Goal: Transaction & Acquisition: Purchase product/service

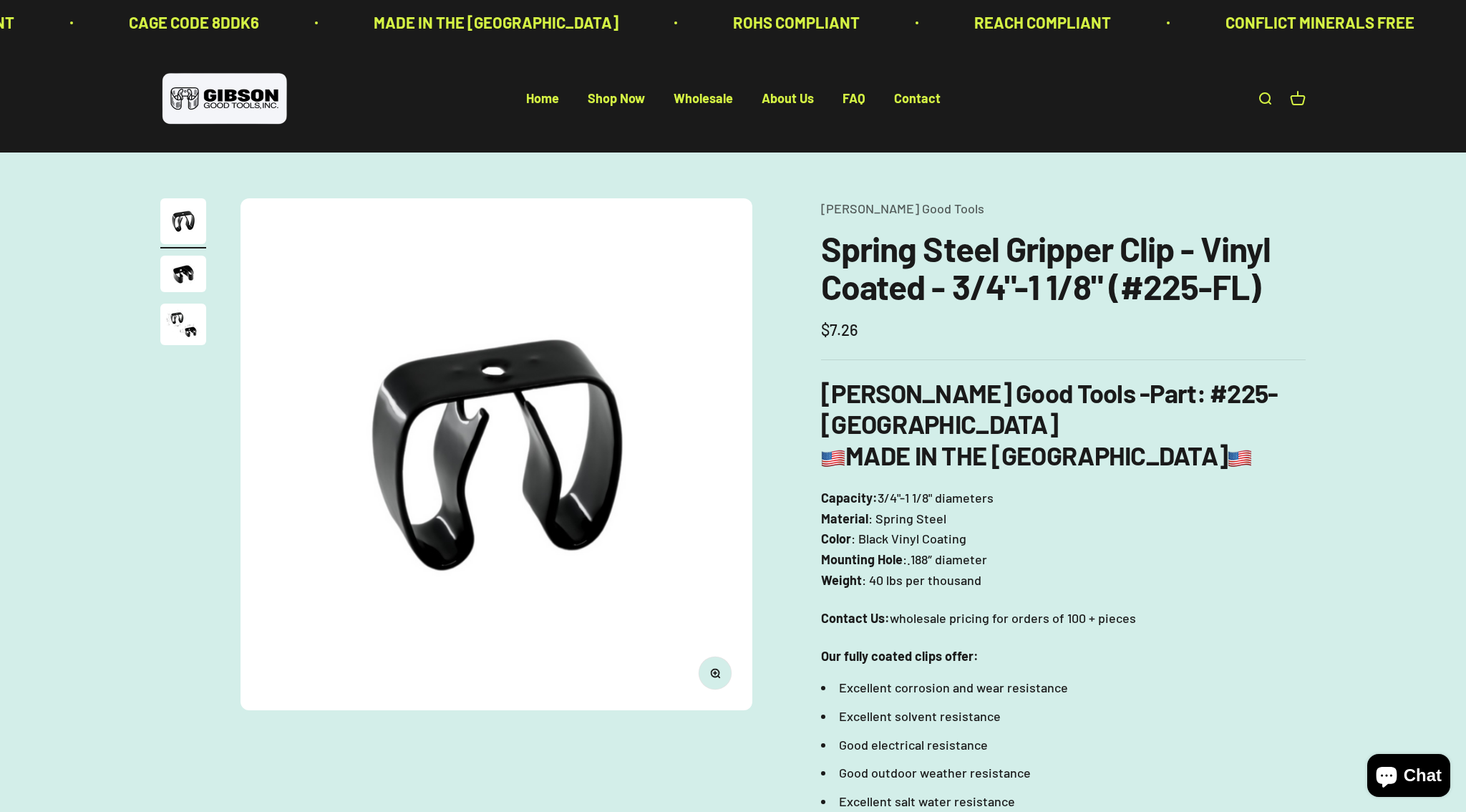
click at [185, 303] on page-dots at bounding box center [184, 274] width 46 height 151
click at [185, 311] on img "Go to item 3" at bounding box center [184, 324] width 46 height 42
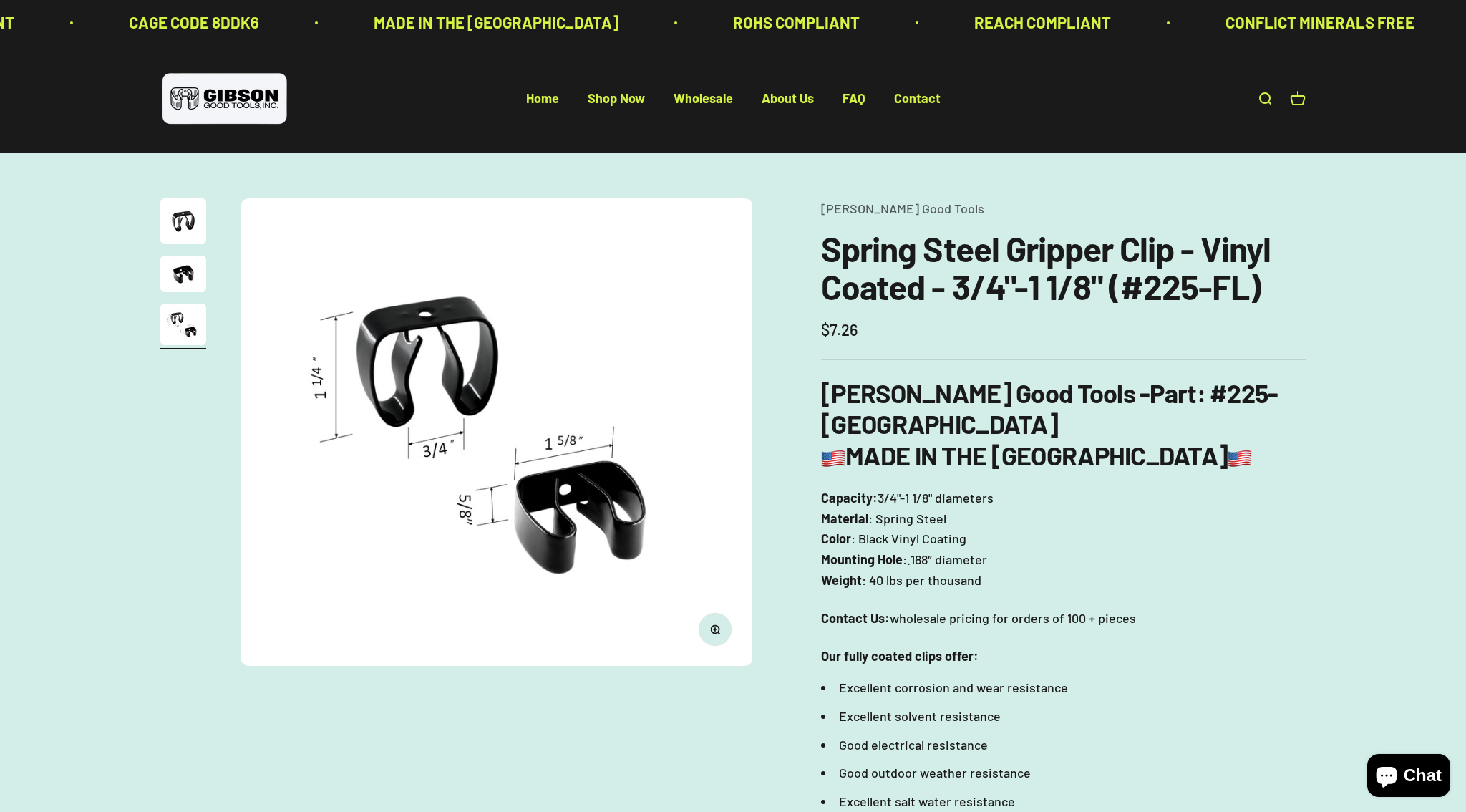
click at [185, 276] on img "Go to item 2" at bounding box center [184, 274] width 46 height 37
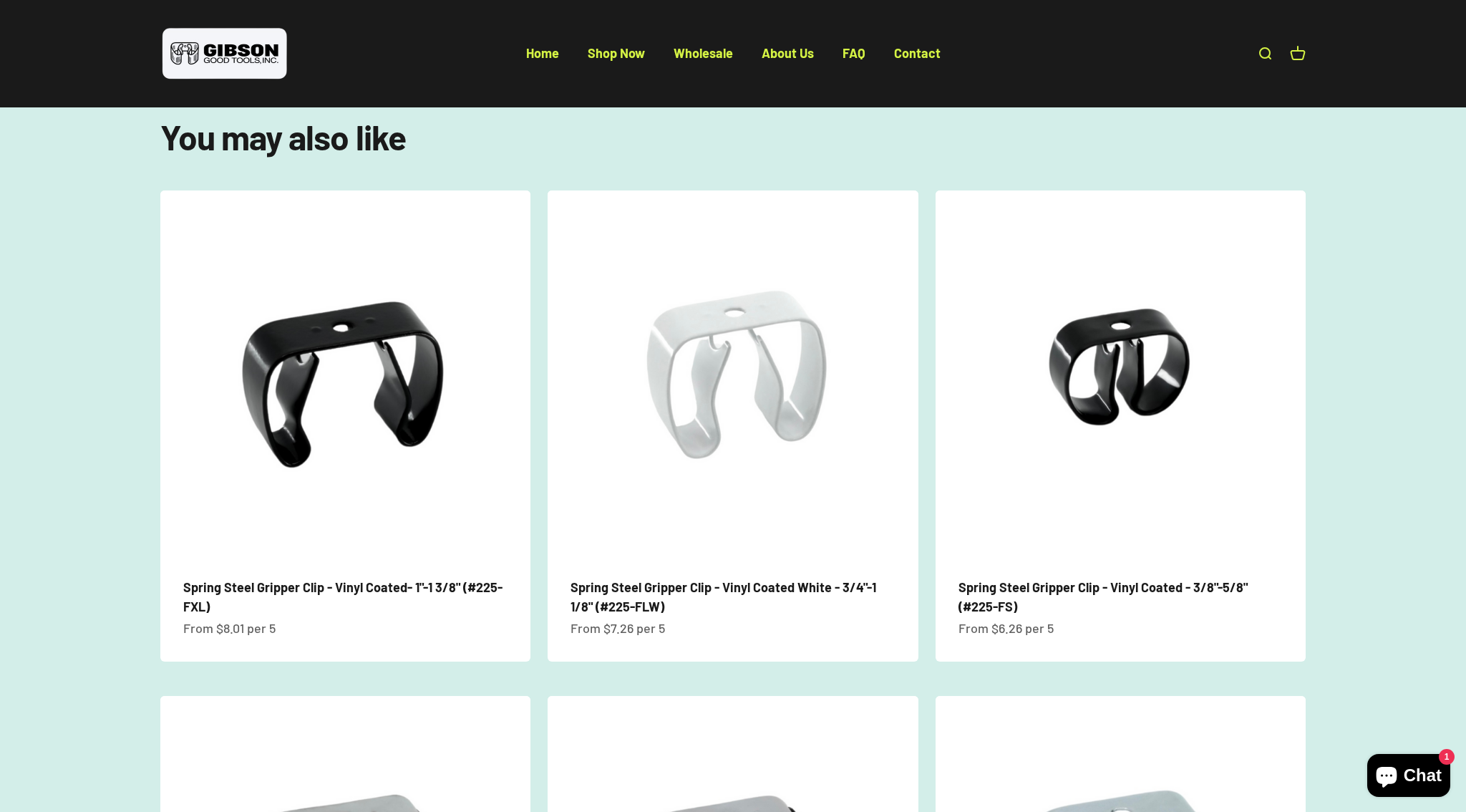
scroll to position [1031, 0]
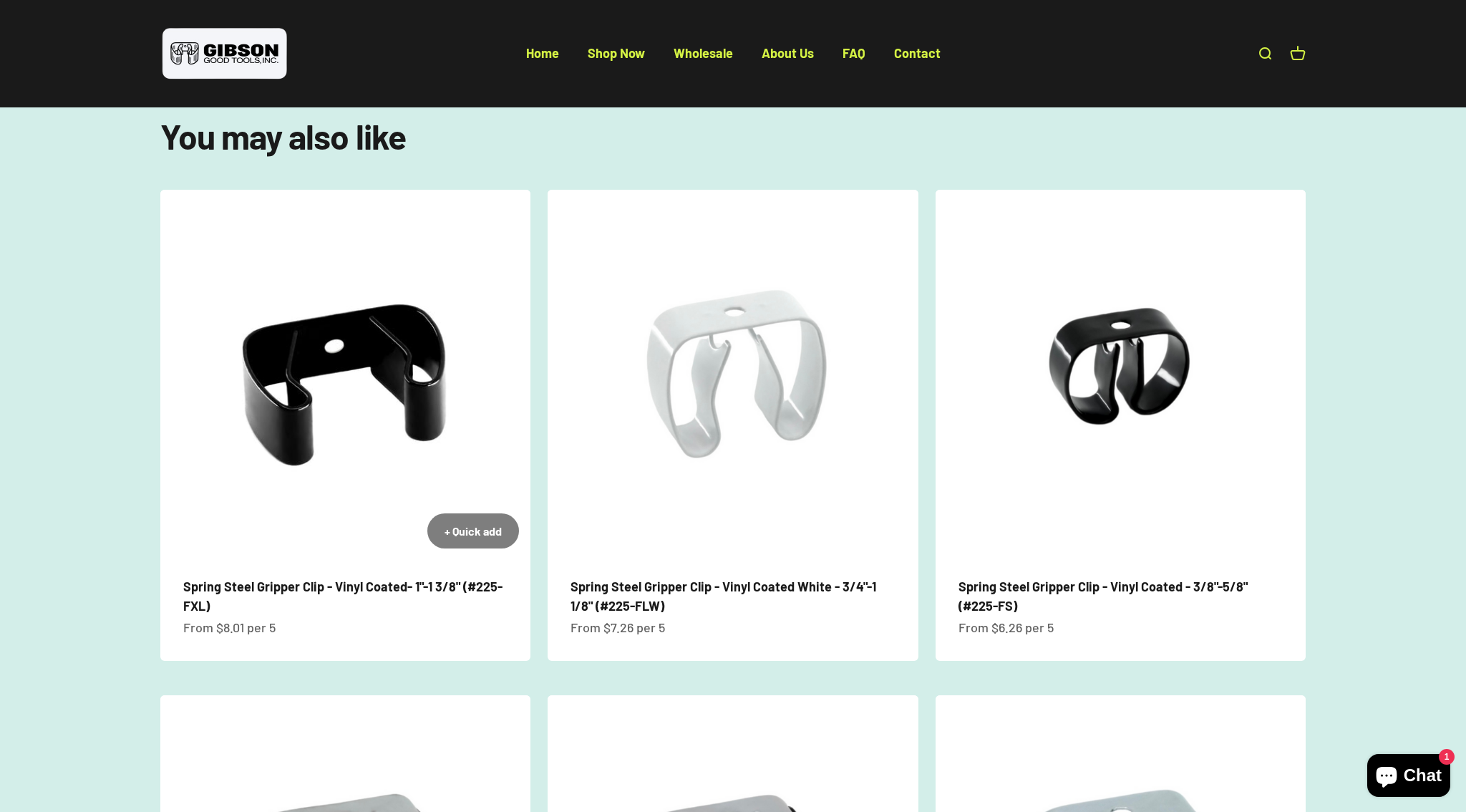
click at [442, 344] on img at bounding box center [345, 374] width 370 height 370
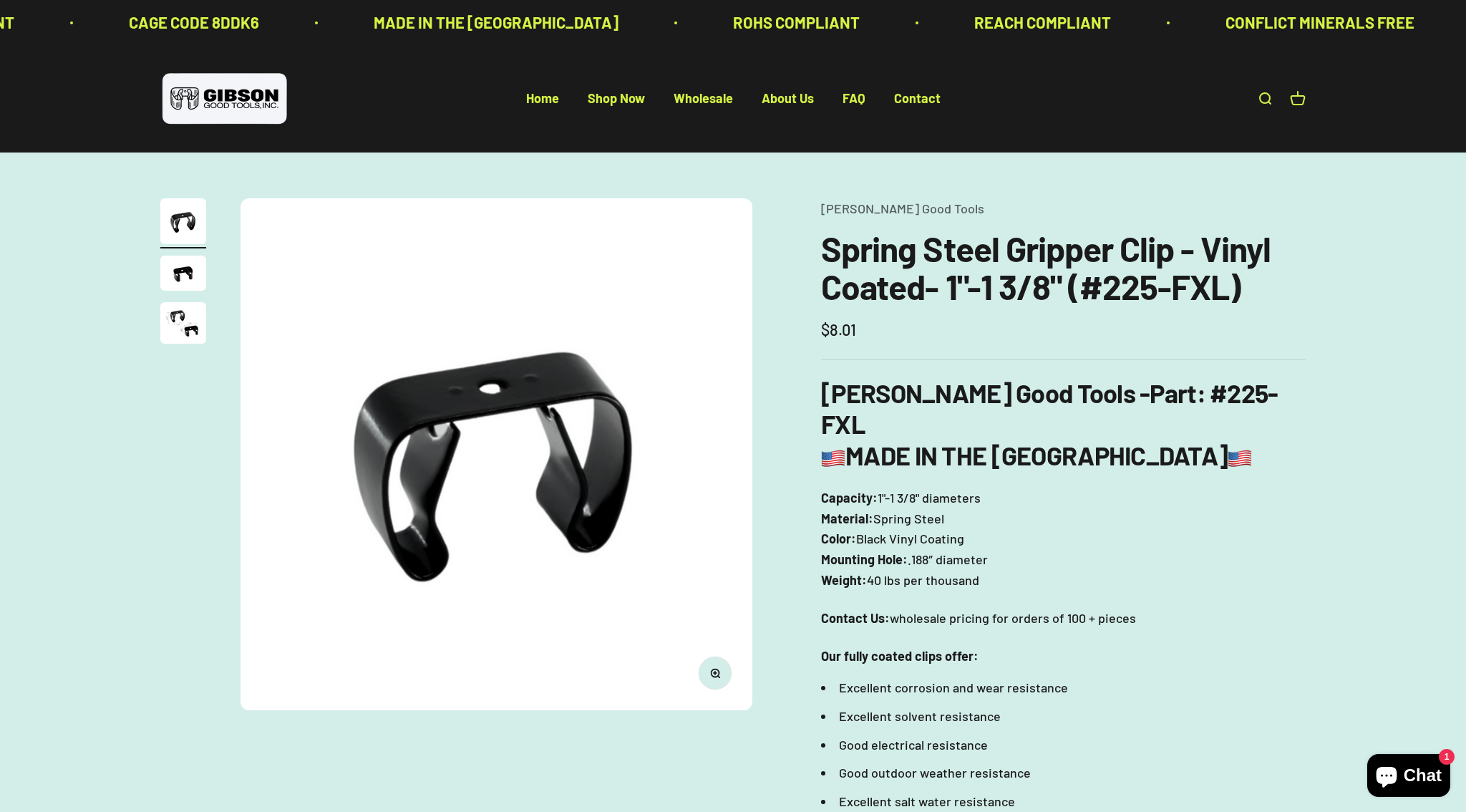
click at [172, 275] on img "Go to item 2" at bounding box center [184, 273] width 46 height 35
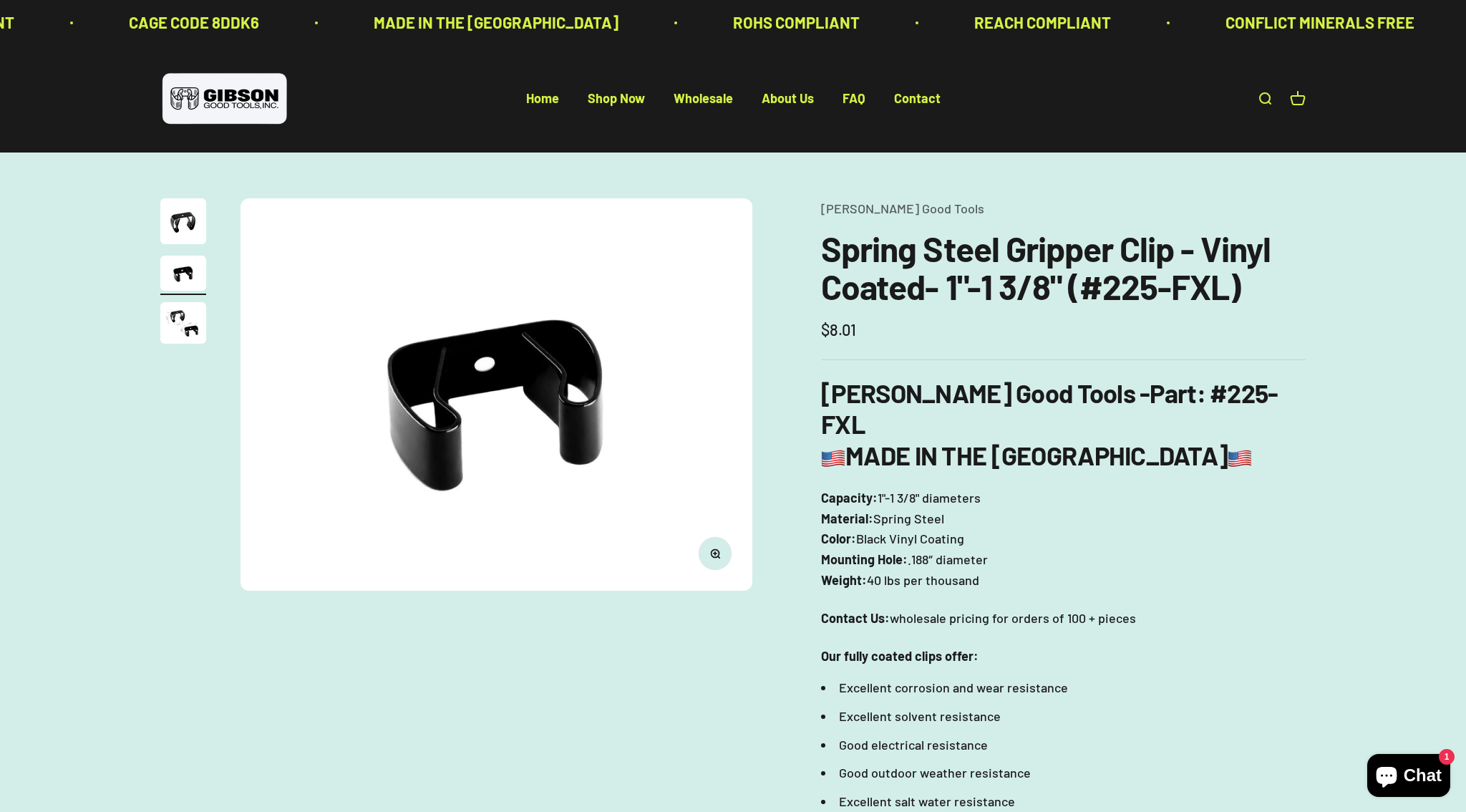
click at [185, 317] on img "Go to item 3" at bounding box center [184, 322] width 46 height 42
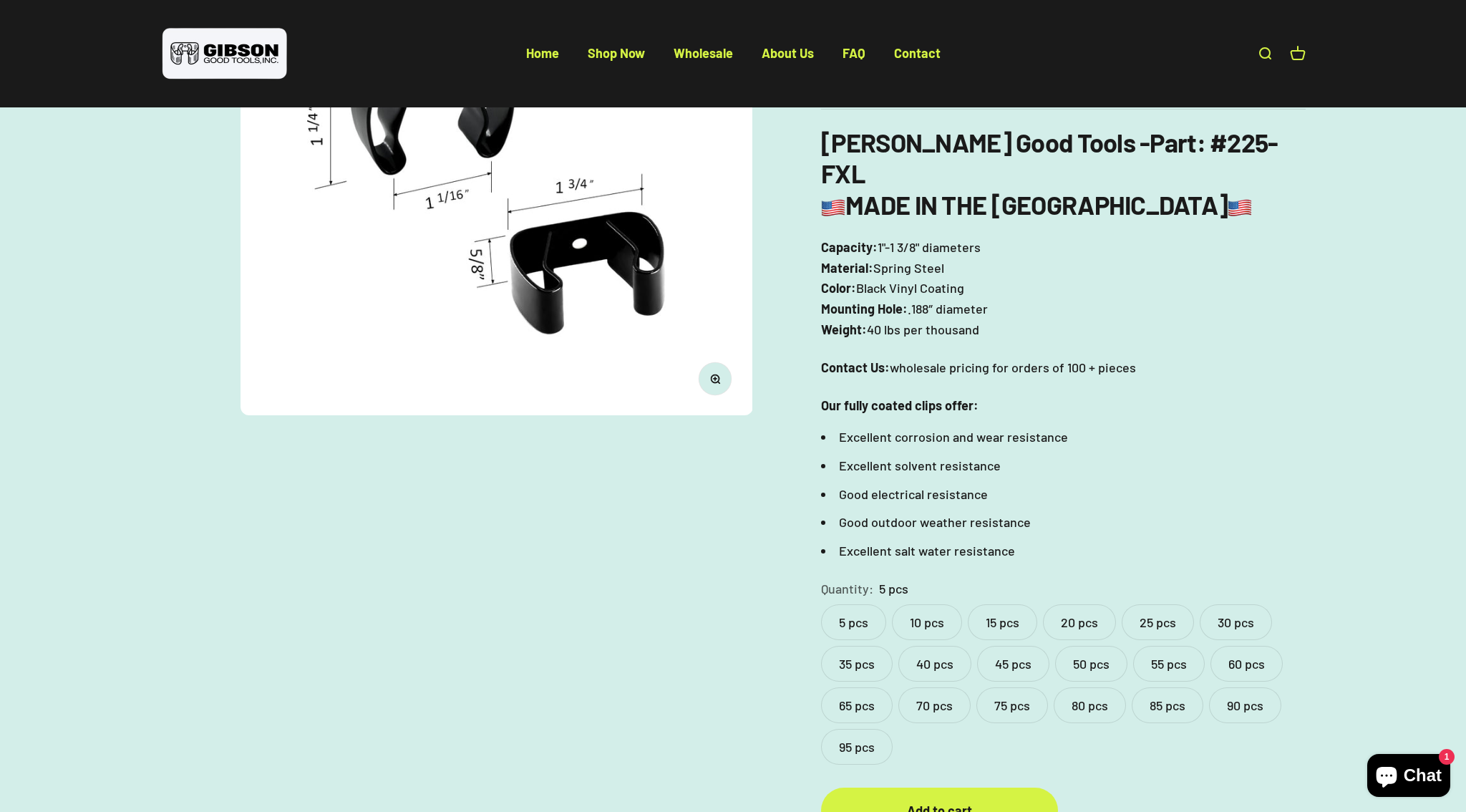
scroll to position [253, 0]
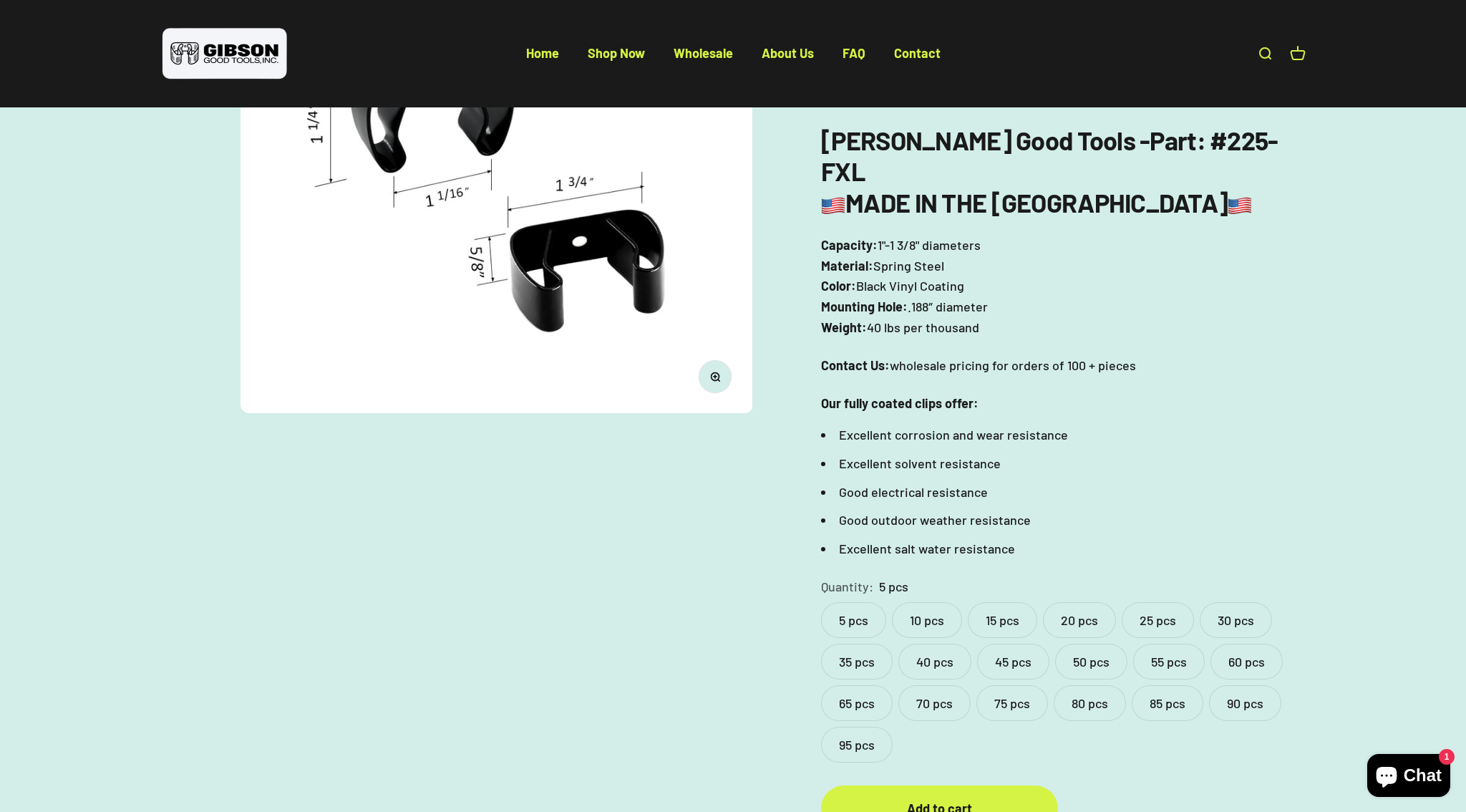
click at [1094, 602] on label "20 pcs" at bounding box center [1079, 620] width 73 height 36
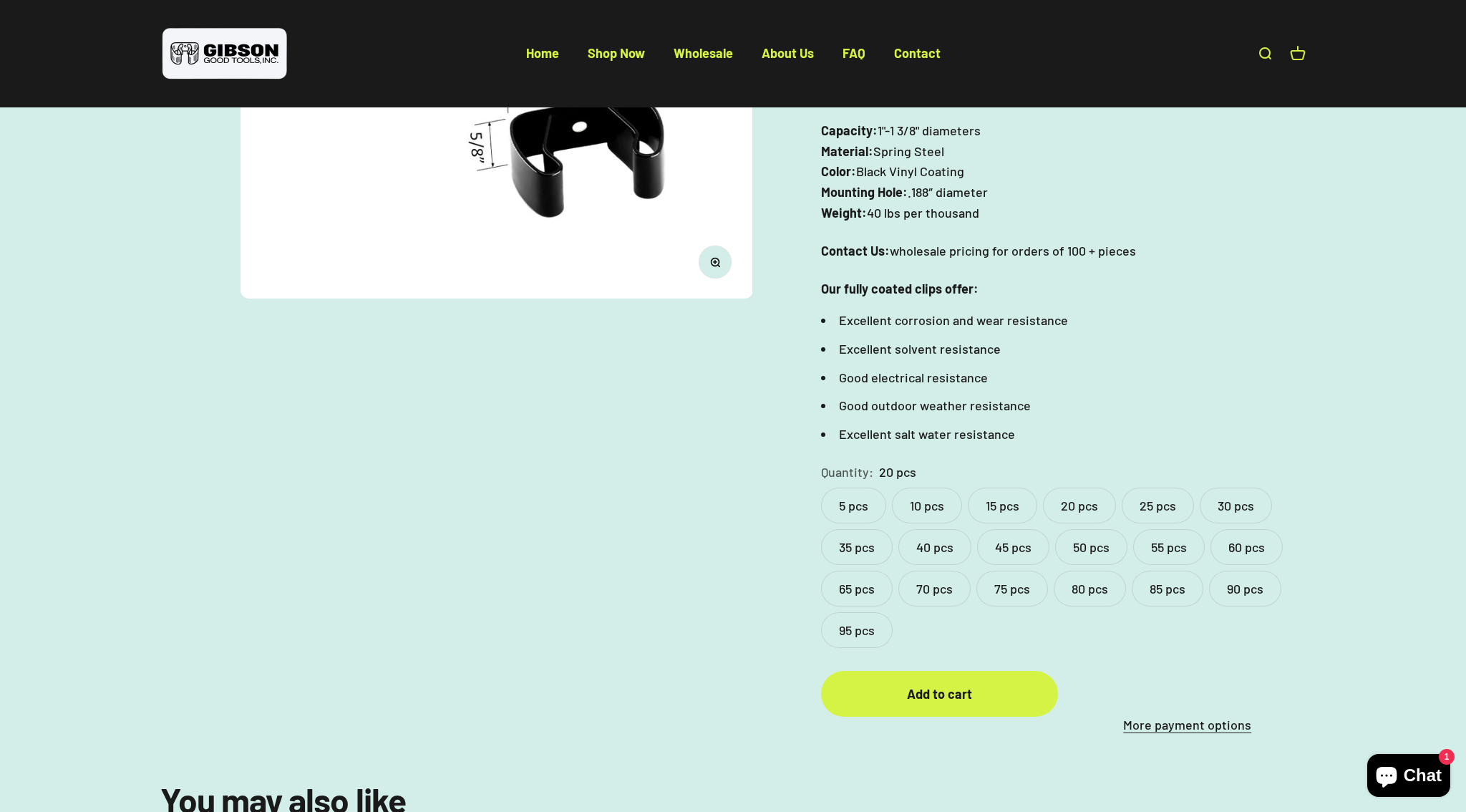
scroll to position [509, 0]
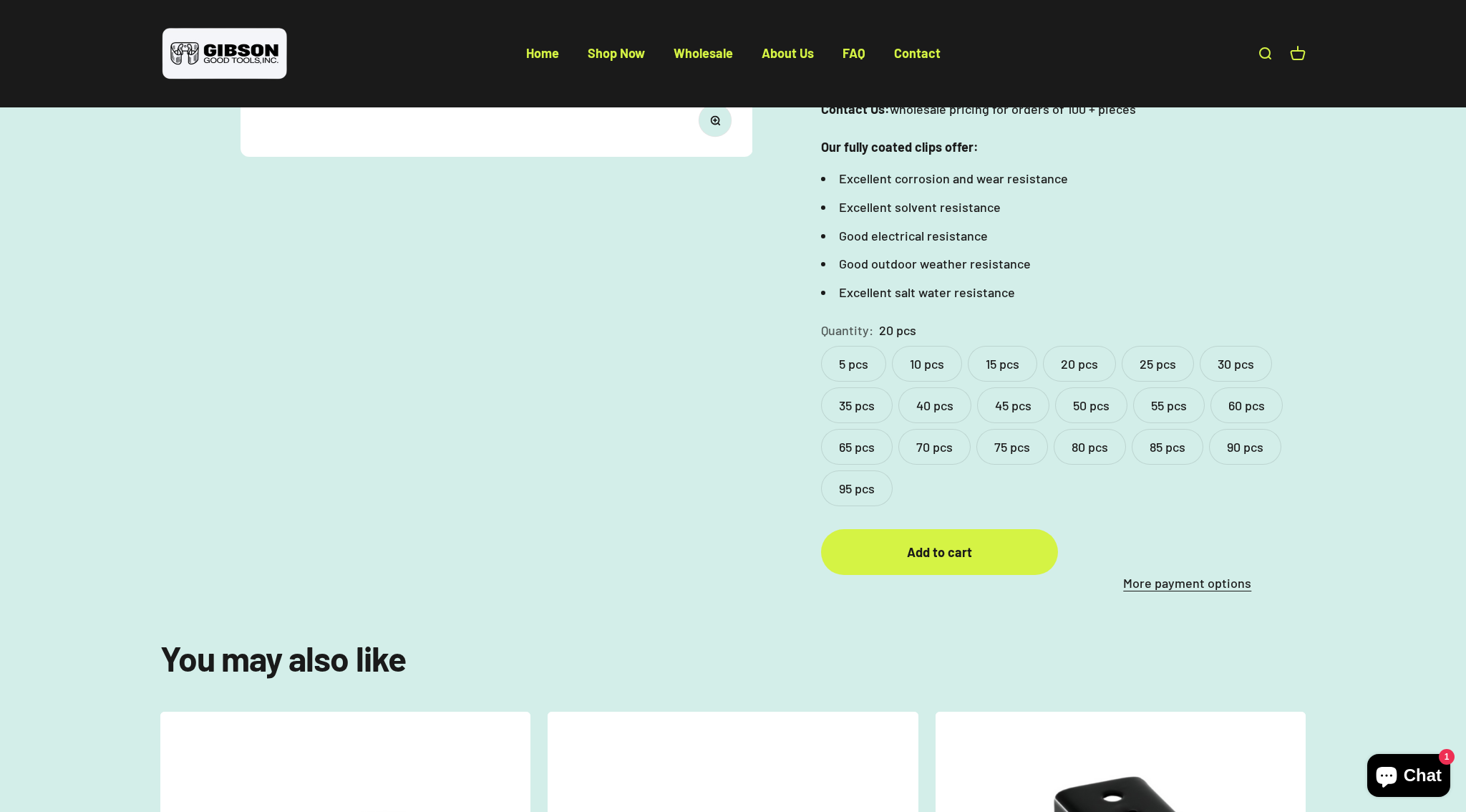
click at [857, 346] on label "5 pcs" at bounding box center [854, 364] width 65 height 36
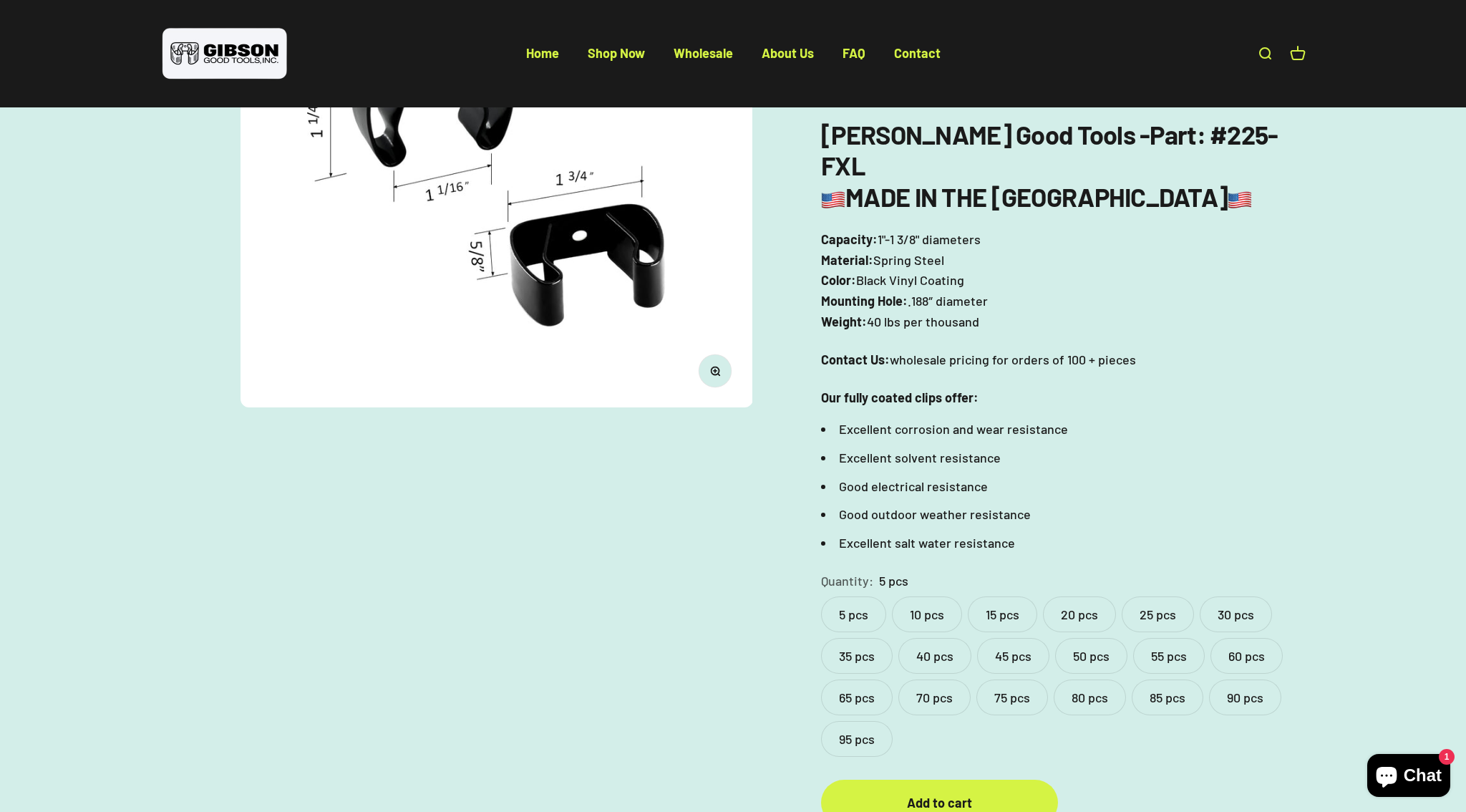
scroll to position [356, 0]
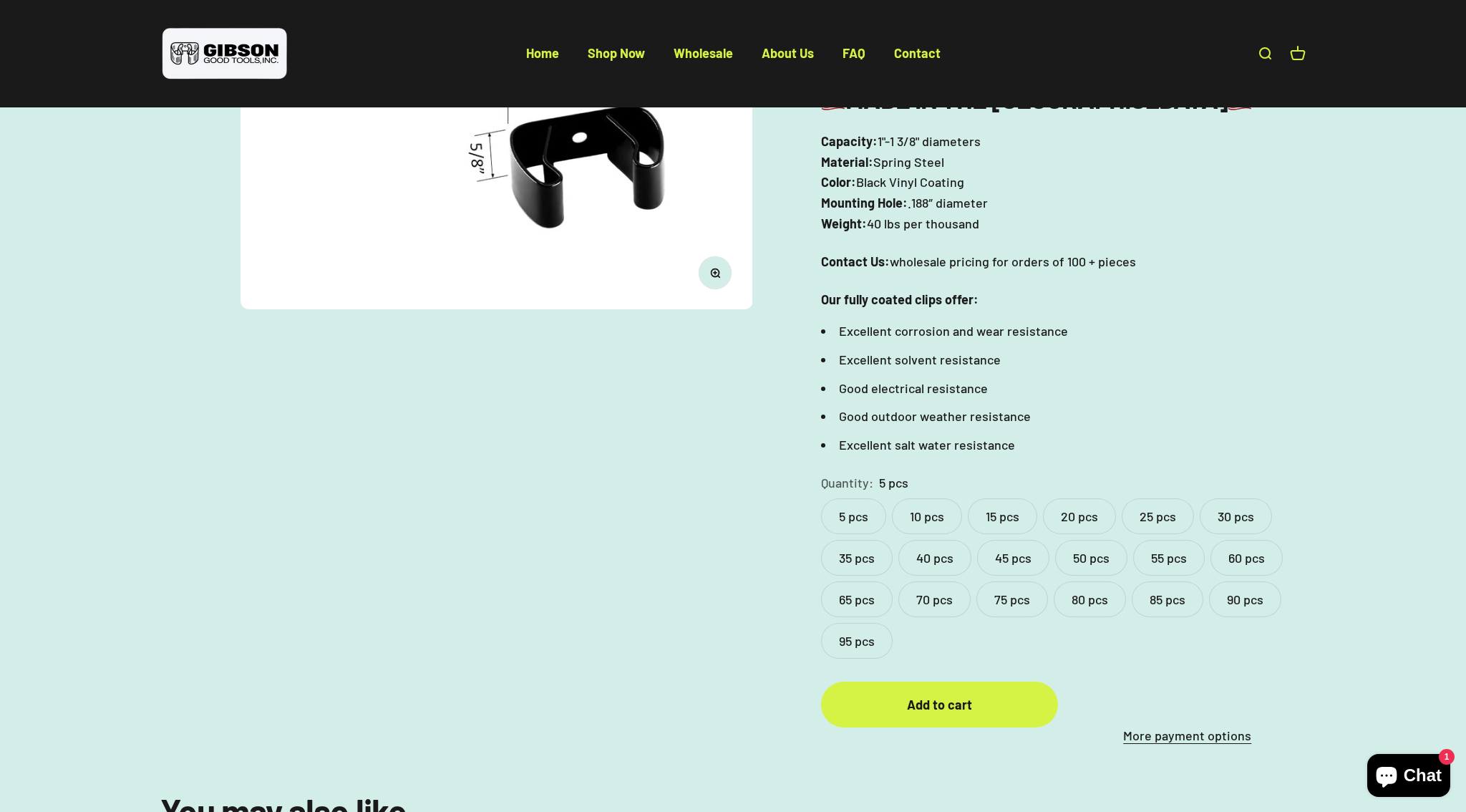
click at [1075, 498] on label "20 pcs" at bounding box center [1079, 516] width 73 height 36
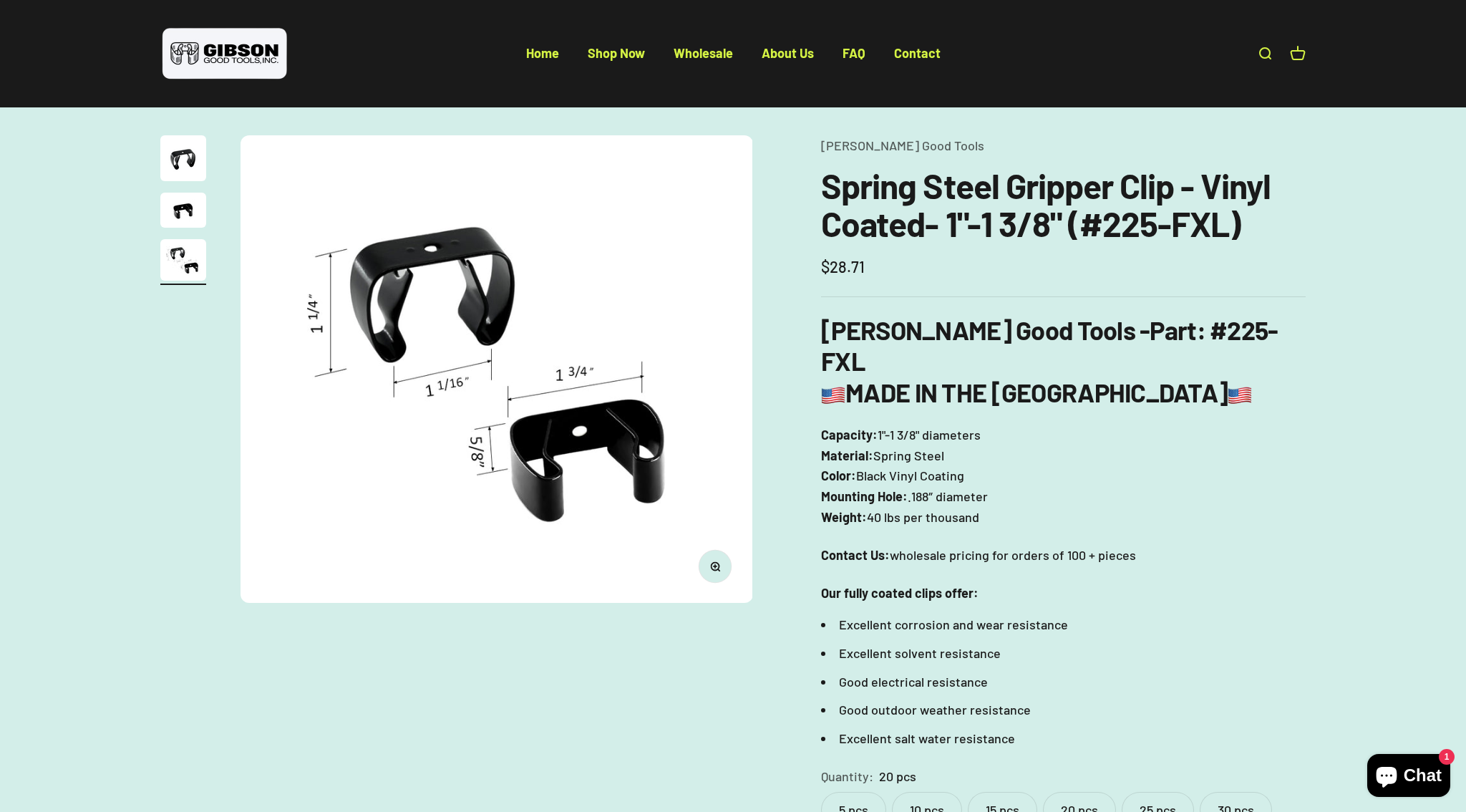
scroll to position [65, 0]
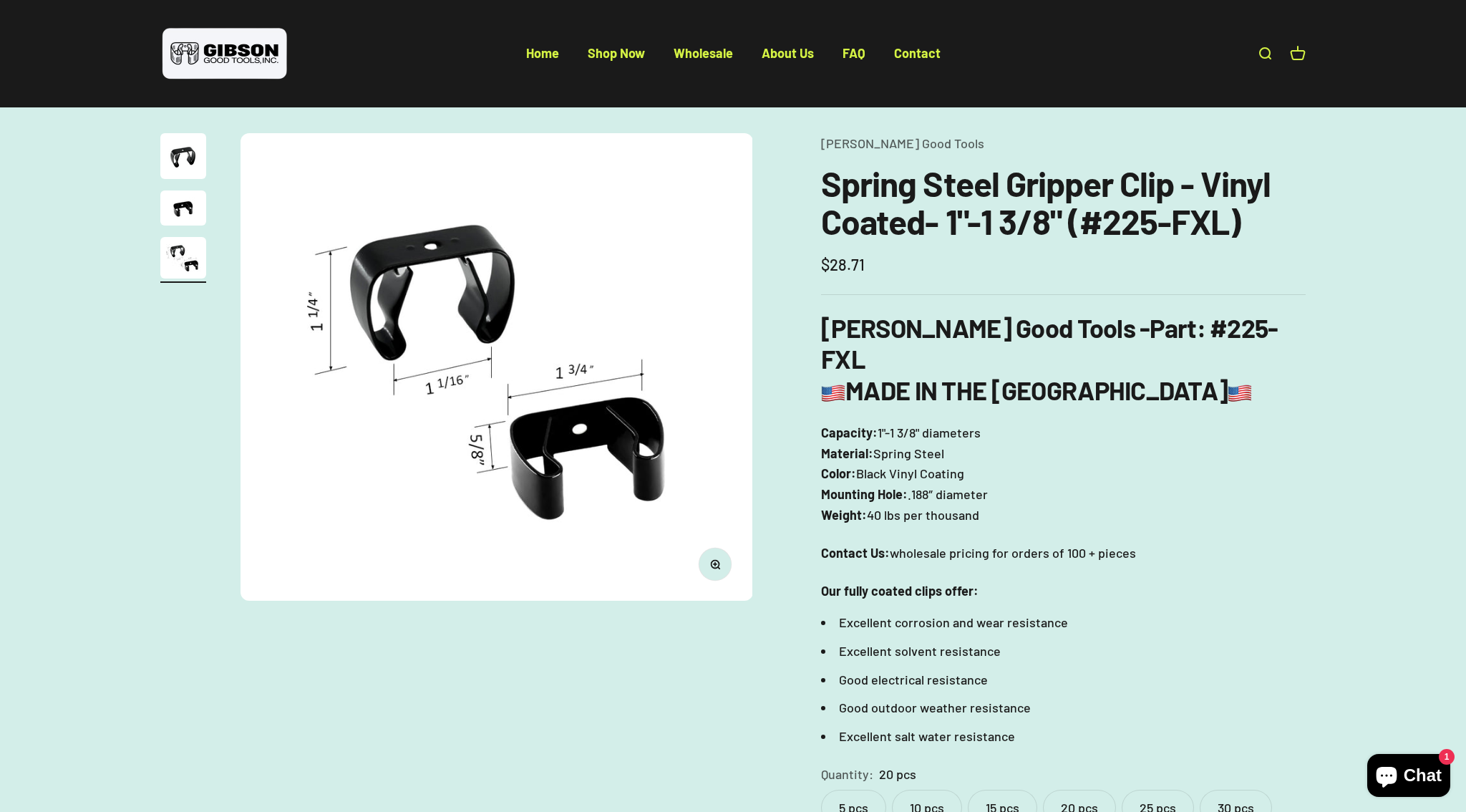
click at [174, 203] on img "Go to item 2" at bounding box center [184, 208] width 46 height 35
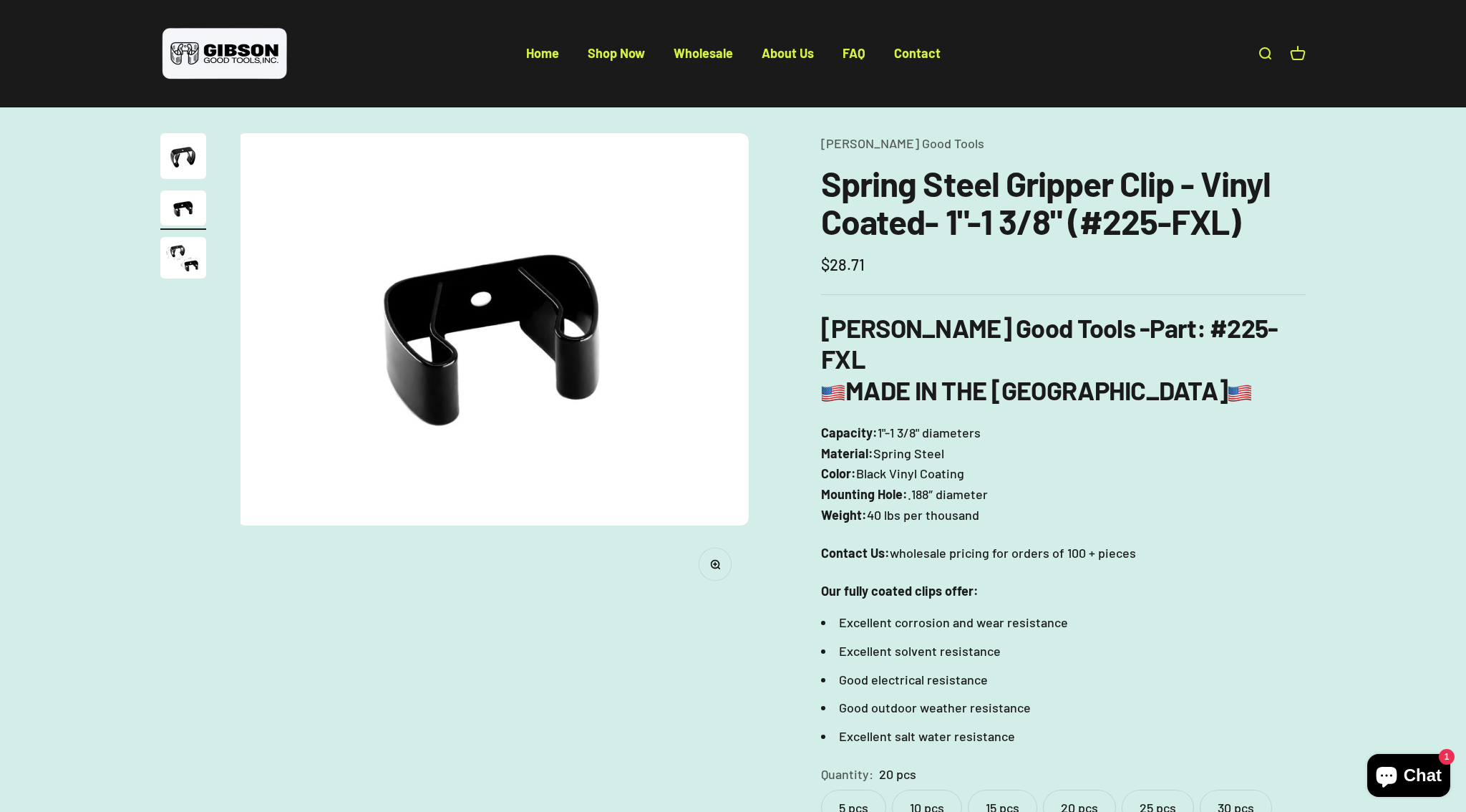
click at [185, 172] on img "Go to item 1" at bounding box center [184, 156] width 46 height 46
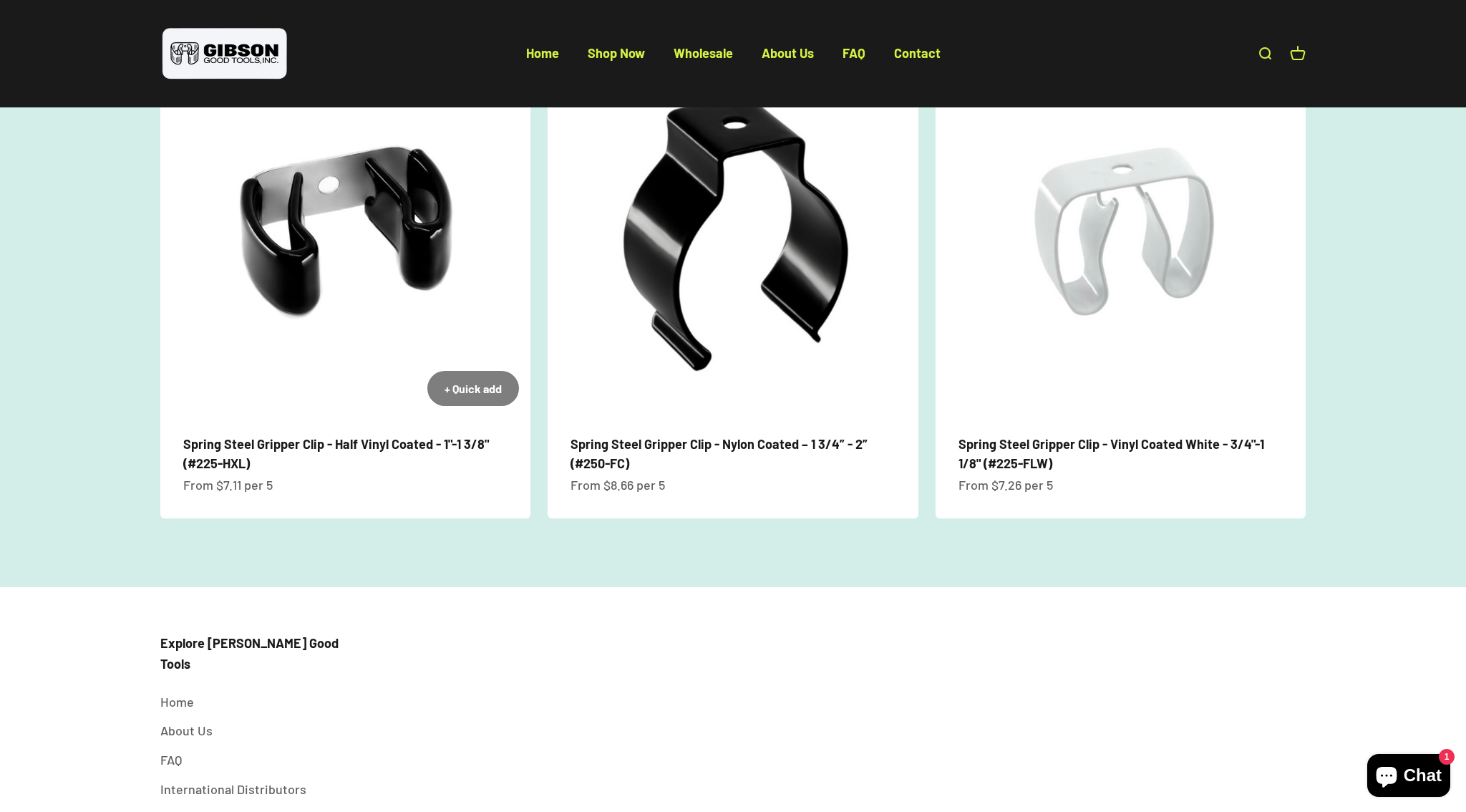
scroll to position [1677, 0]
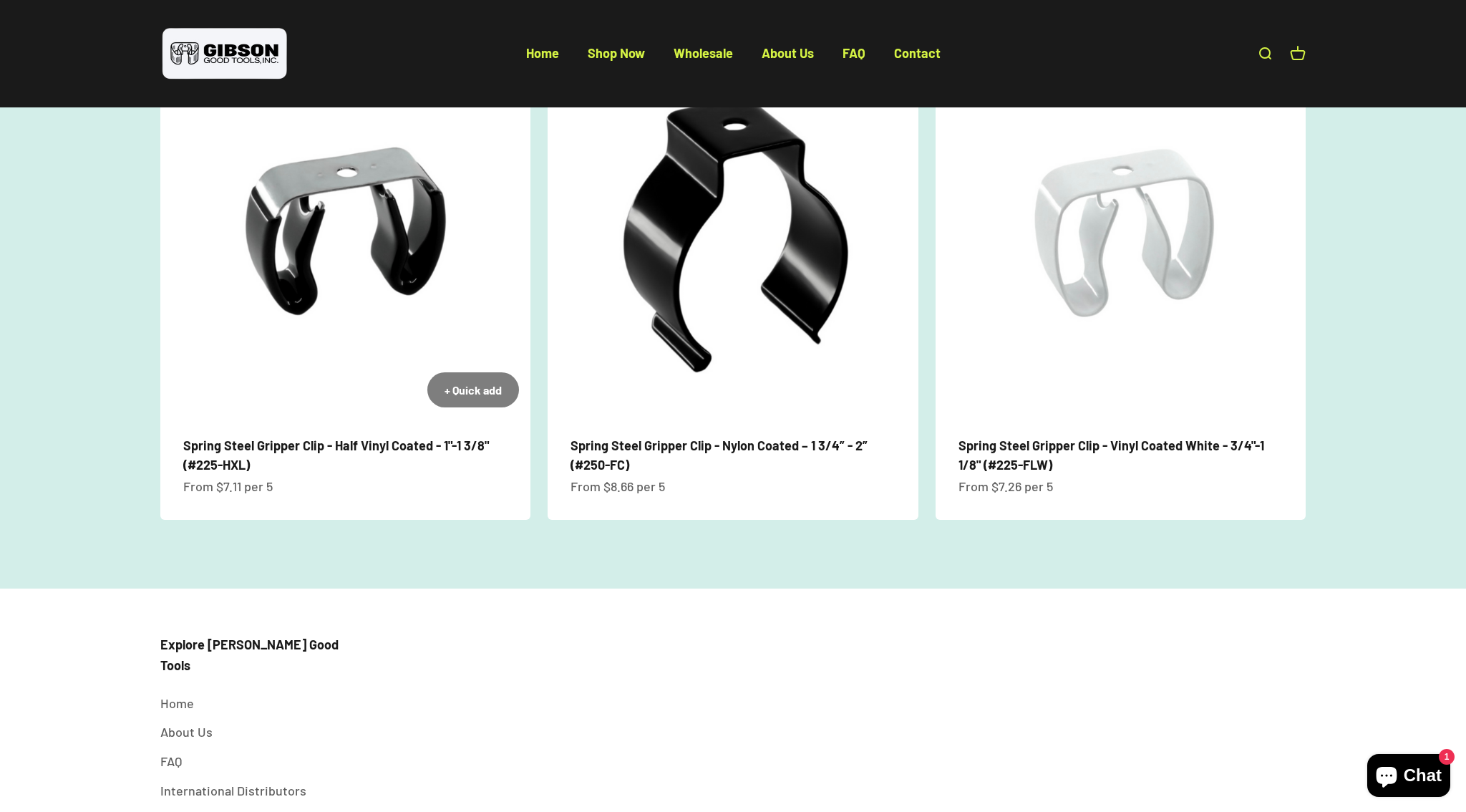
click at [430, 438] on link "Spring Steel Gripper Clip - Half Vinyl Coated - 1"-1 3/8" (#225-HXL)" at bounding box center [336, 455] width 306 height 35
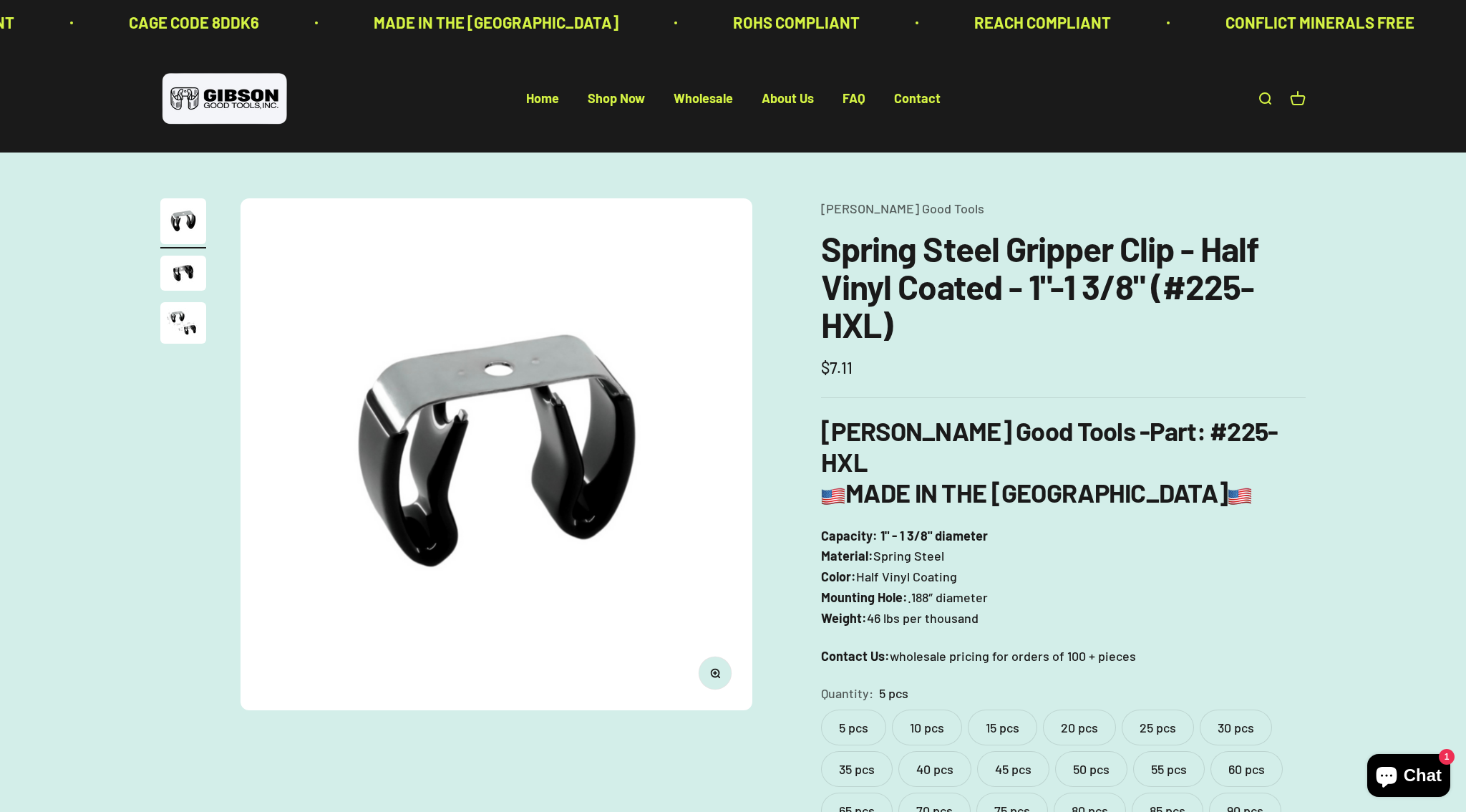
click at [1170, 709] on label "25 pcs" at bounding box center [1157, 727] width 73 height 36
click at [1097, 709] on label "20 pcs" at bounding box center [1079, 727] width 73 height 36
click at [1173, 709] on label "25 pcs" at bounding box center [1157, 727] width 73 height 36
click at [1244, 709] on label "30 pcs" at bounding box center [1236, 727] width 73 height 36
click at [1080, 709] on label "20 pcs" at bounding box center [1079, 727] width 73 height 36
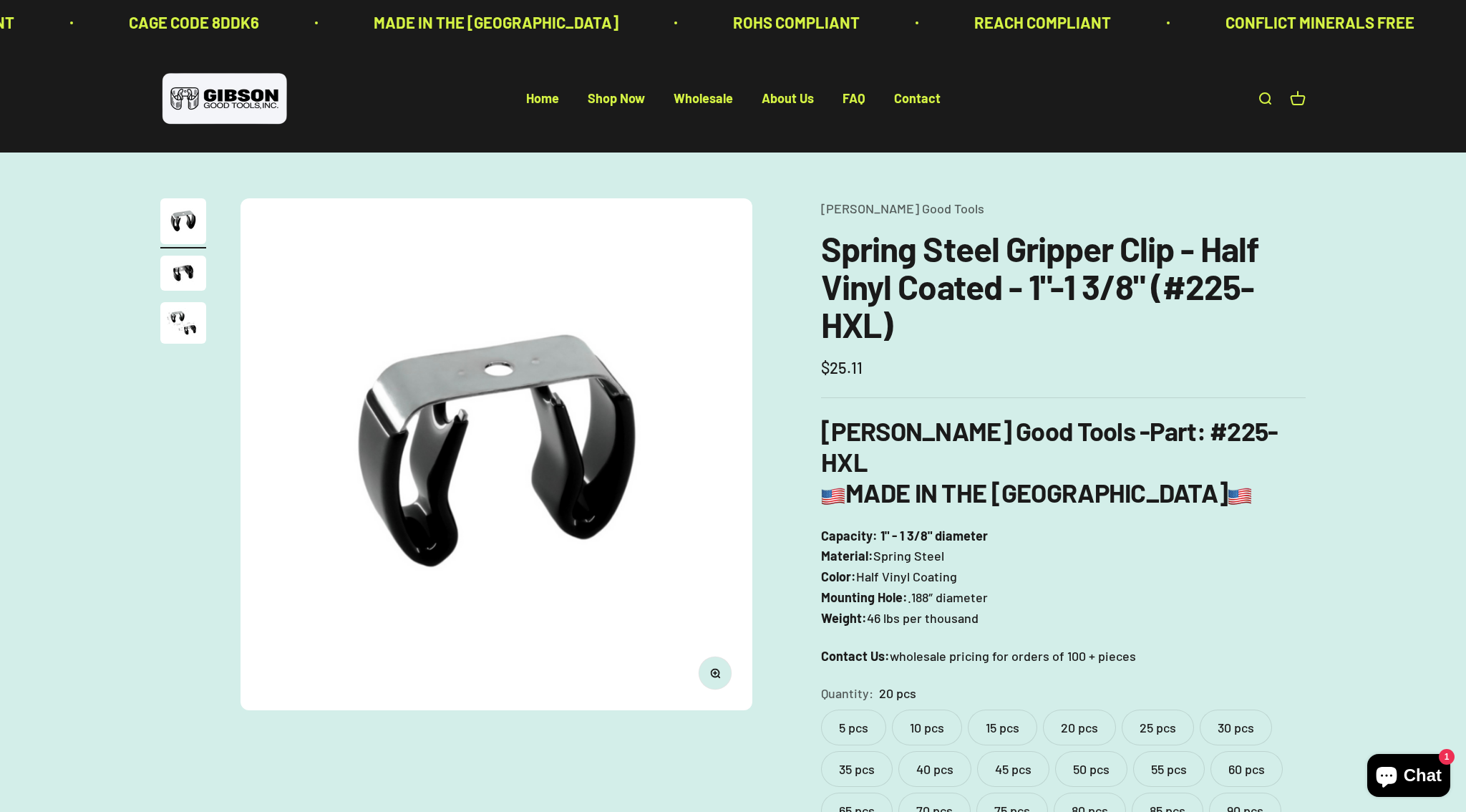
click at [1184, 709] on label "25 pcs" at bounding box center [1157, 727] width 73 height 36
click at [1219, 709] on label "30 pcs" at bounding box center [1236, 727] width 73 height 36
click at [1167, 709] on label "25 pcs" at bounding box center [1157, 727] width 73 height 36
click at [1108, 709] on label "20 pcs" at bounding box center [1079, 727] width 73 height 36
click at [1254, 709] on label "30 pcs" at bounding box center [1236, 727] width 73 height 36
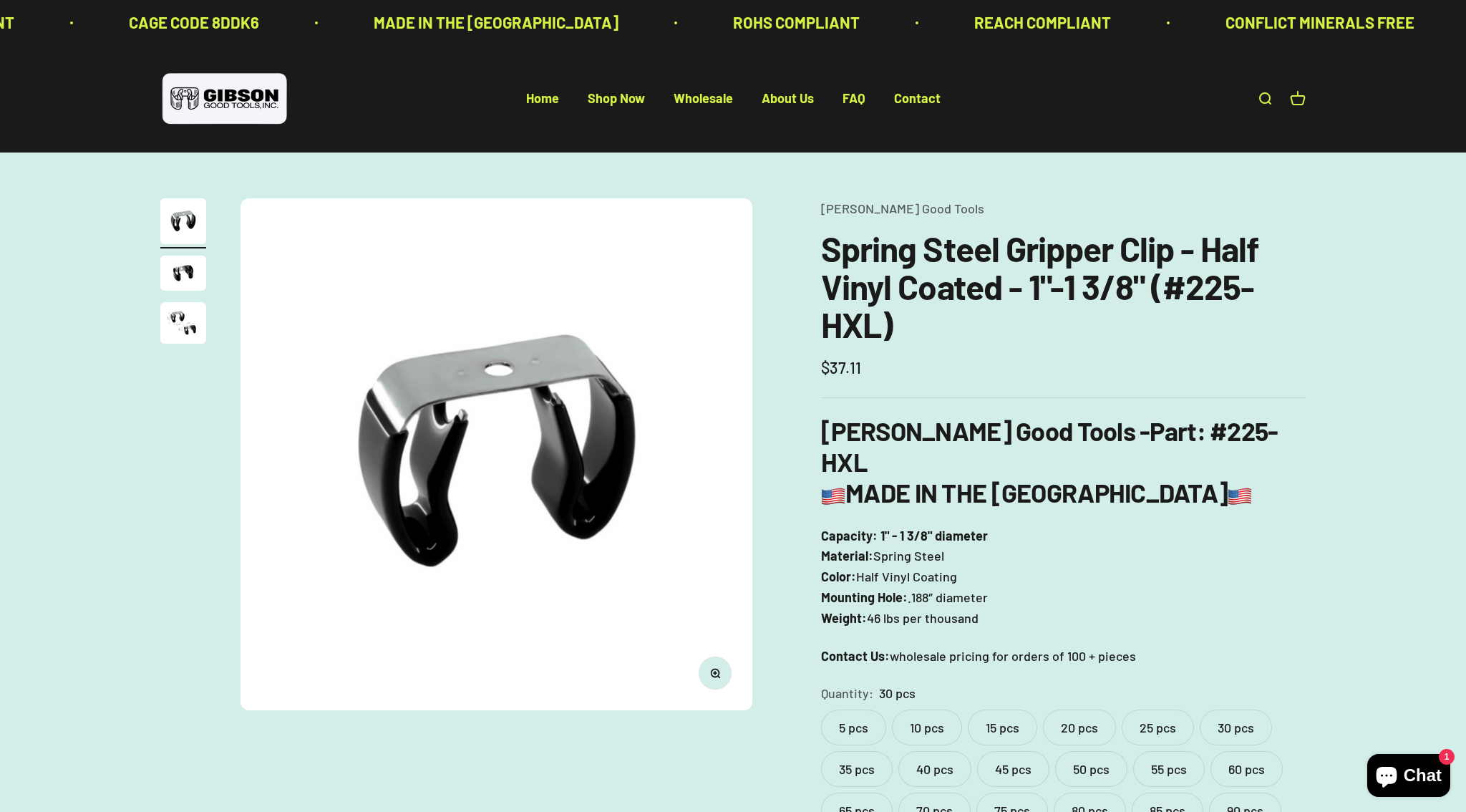
click at [1108, 709] on label "20 pcs" at bounding box center [1079, 727] width 73 height 36
click at [1239, 709] on label "30 pcs" at bounding box center [1236, 727] width 73 height 36
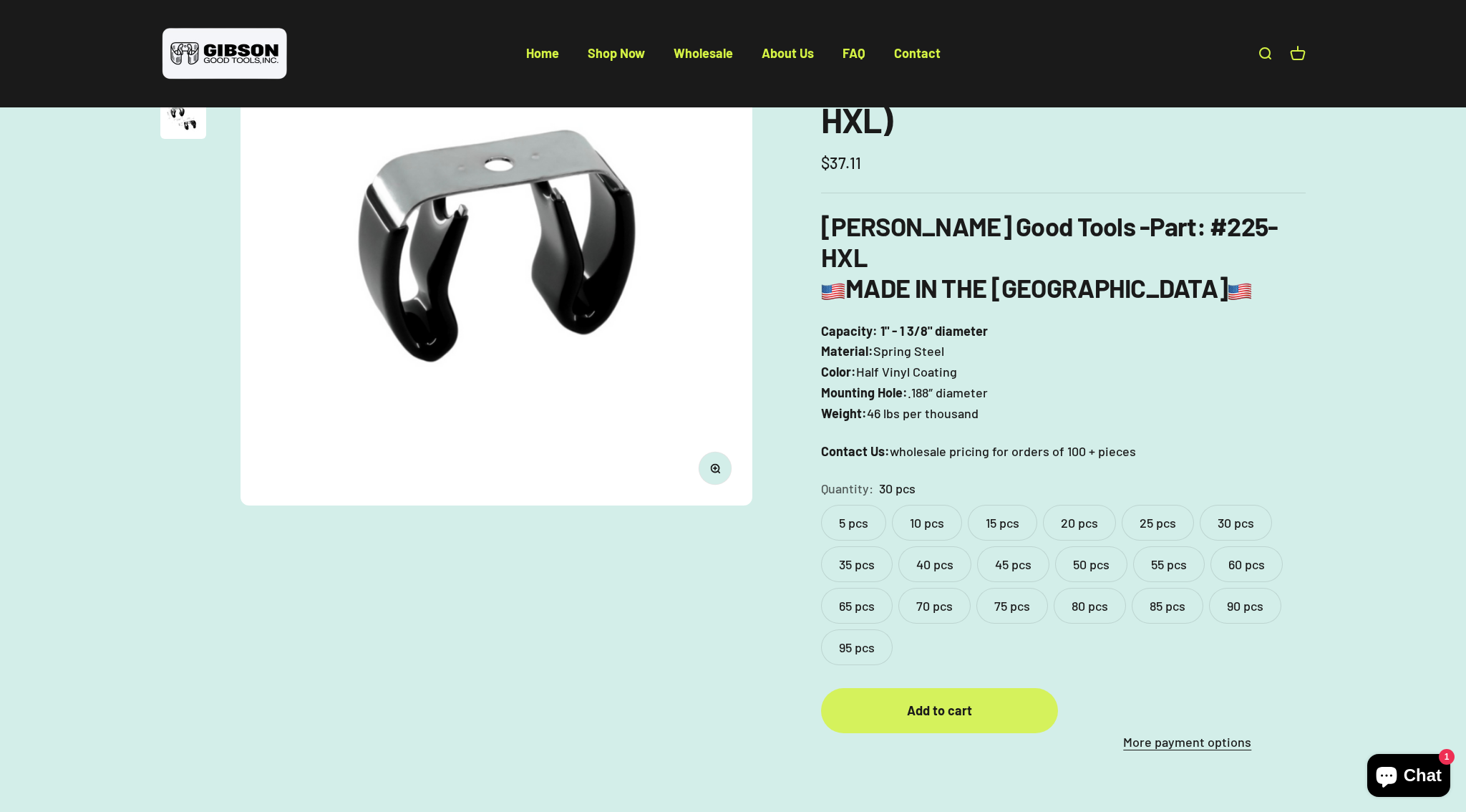
scroll to position [205, 0]
click at [997, 699] on div "Add to cart" at bounding box center [939, 709] width 179 height 21
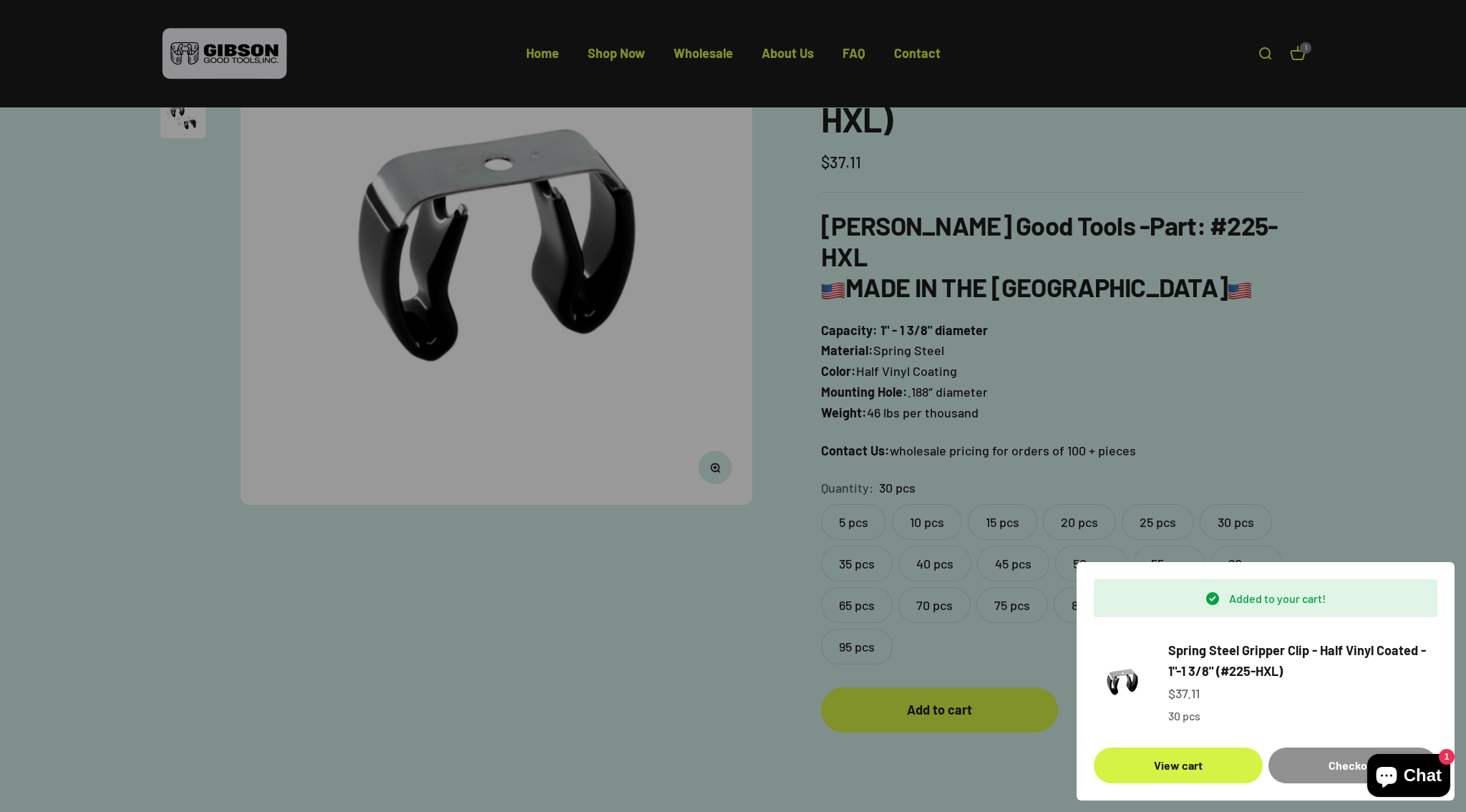
click at [1302, 769] on div "Checkout" at bounding box center [1352, 765] width 134 height 19
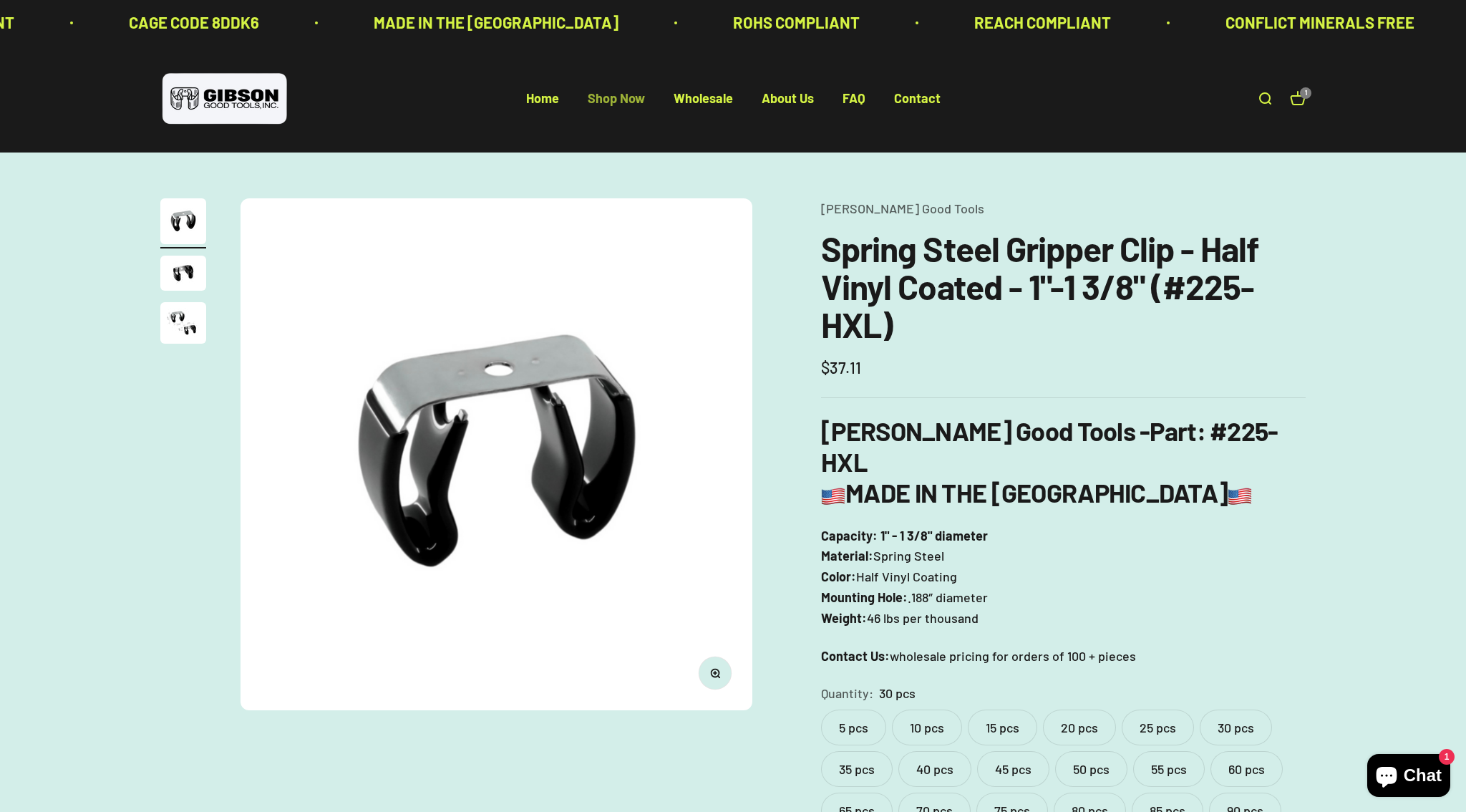
click at [592, 98] on link "Shop Now" at bounding box center [616, 98] width 57 height 15
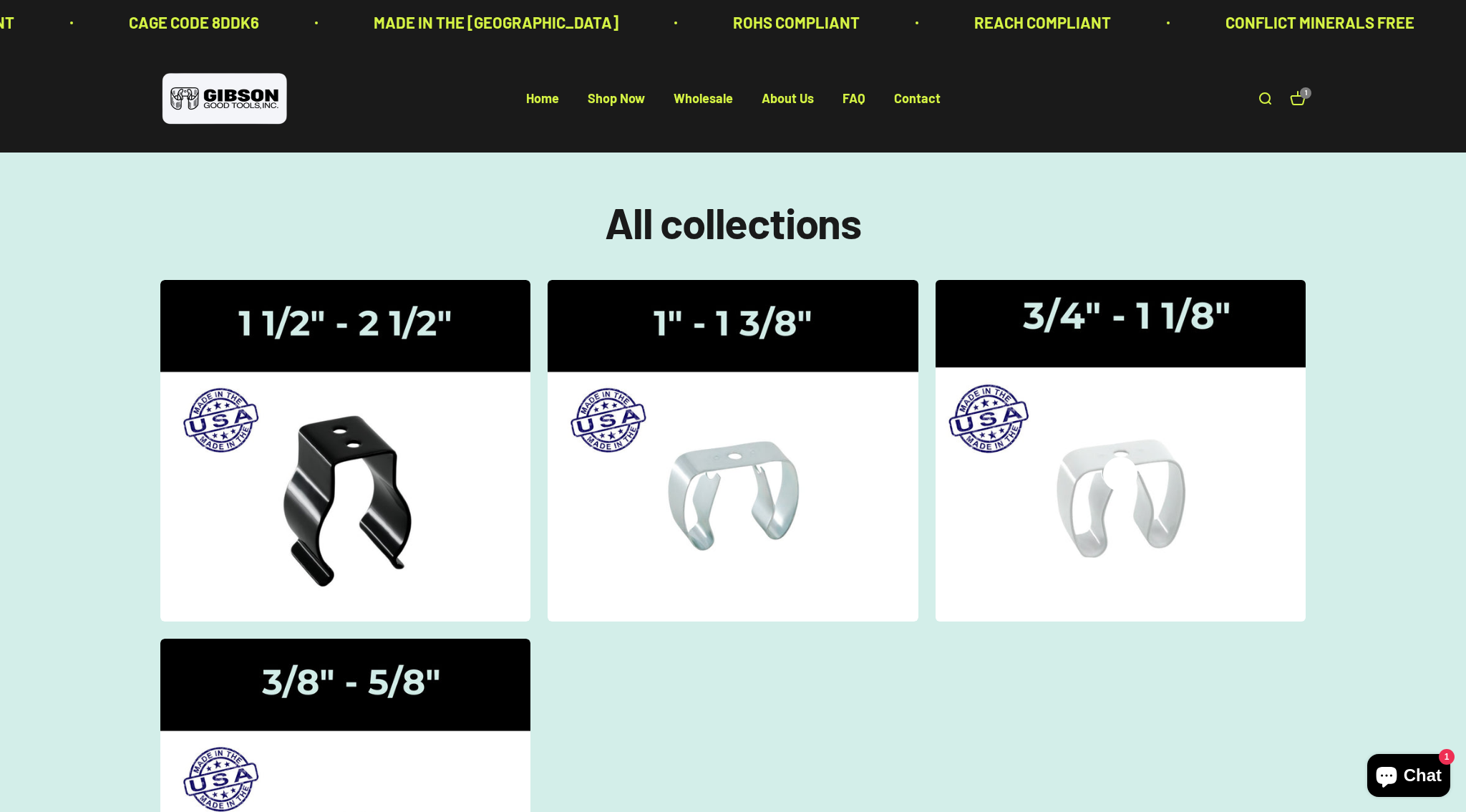
click at [1180, 497] on img at bounding box center [1120, 450] width 392 height 362
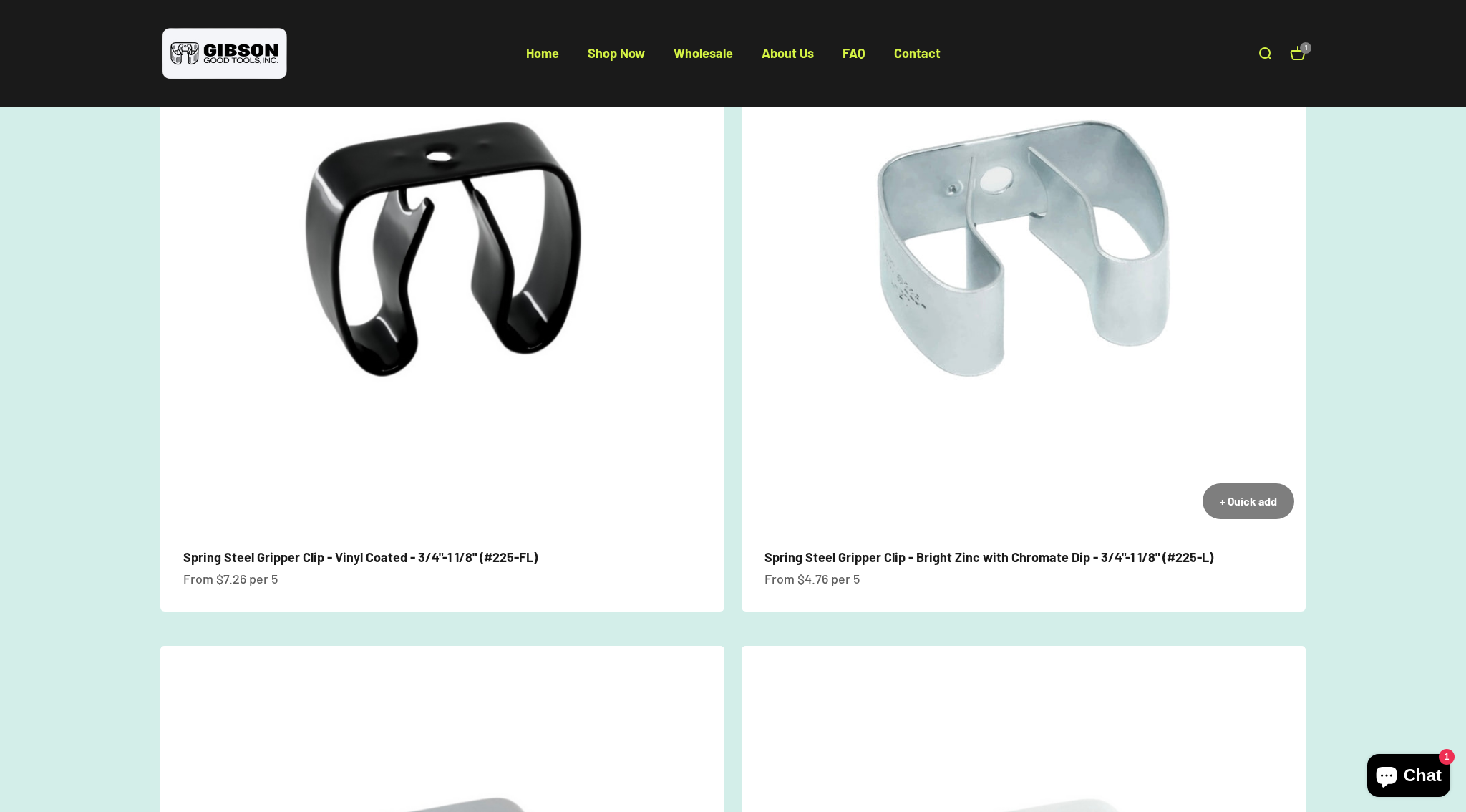
scroll to position [222, 0]
click at [1103, 310] on img at bounding box center [1024, 247] width 564 height 564
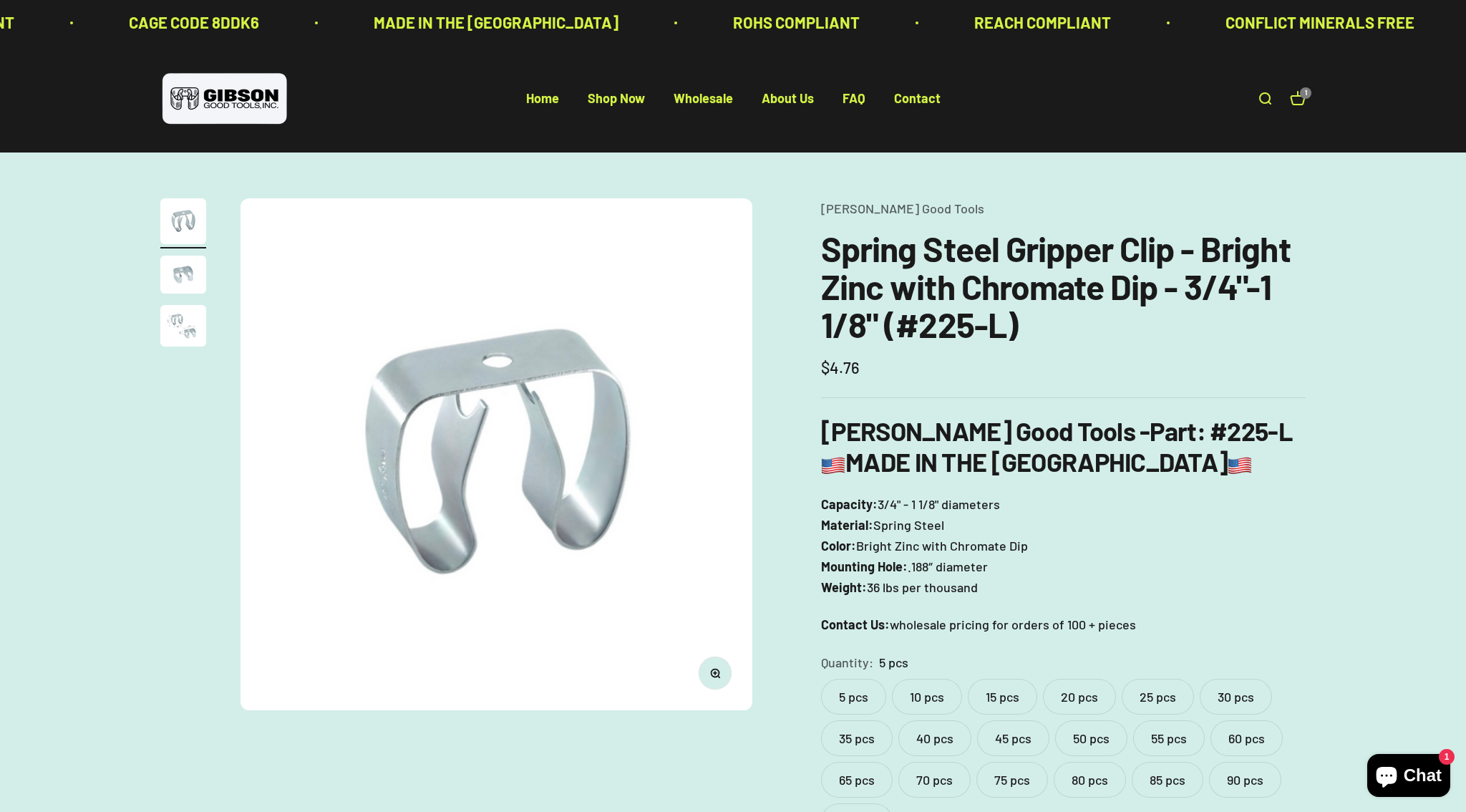
click at [937, 693] on label "10 pcs" at bounding box center [927, 697] width 70 height 36
click at [759, 177] on div "Zoom Go to item 1 Go to item 2 Go to item 3 [PERSON_NAME] Good Tools Spring Ste…" at bounding box center [733, 562] width 1466 height 820
click at [1303, 103] on link "Open cart 1" at bounding box center [1298, 98] width 15 height 15
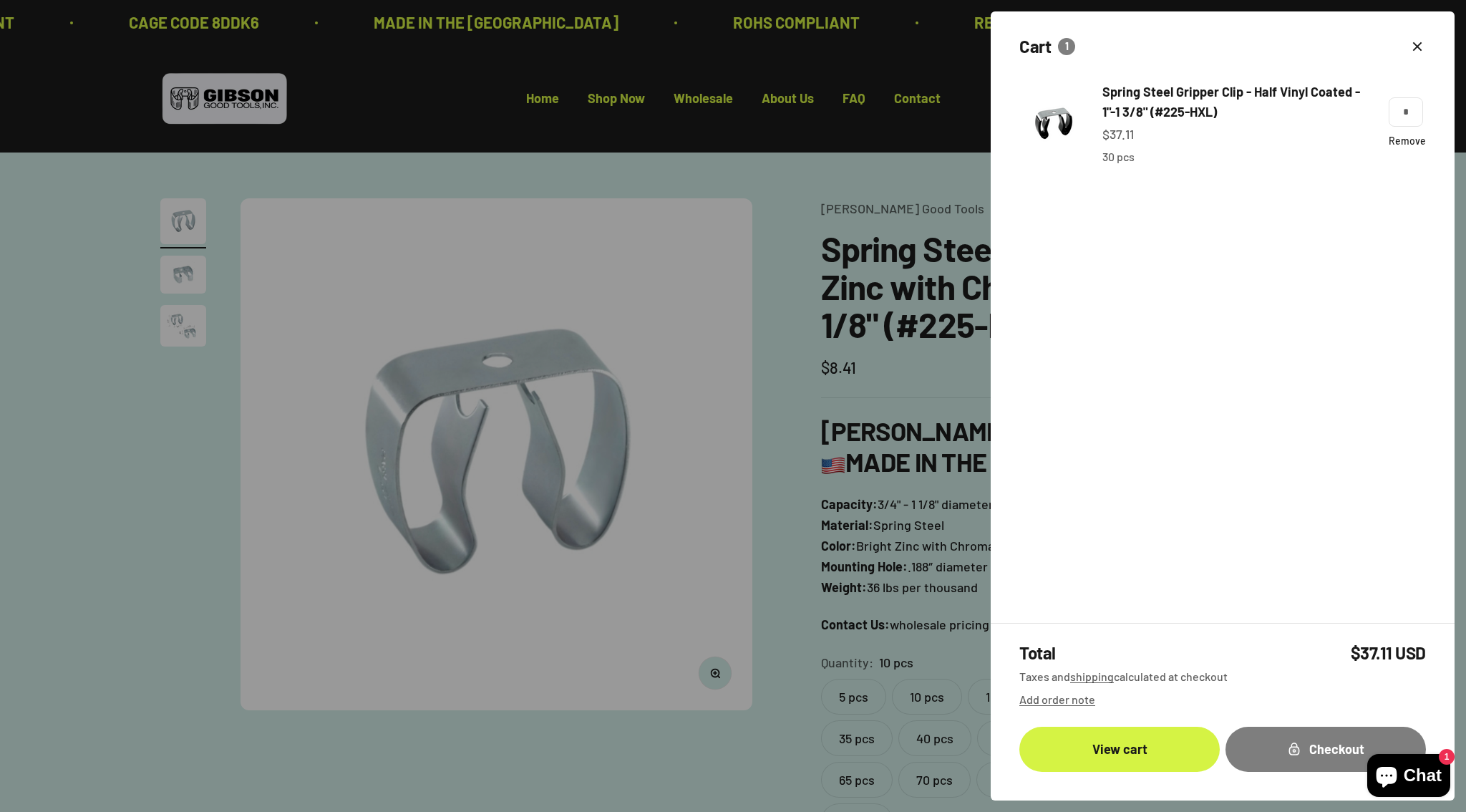
click at [1410, 141] on link "Remove" at bounding box center [1408, 140] width 38 height 12
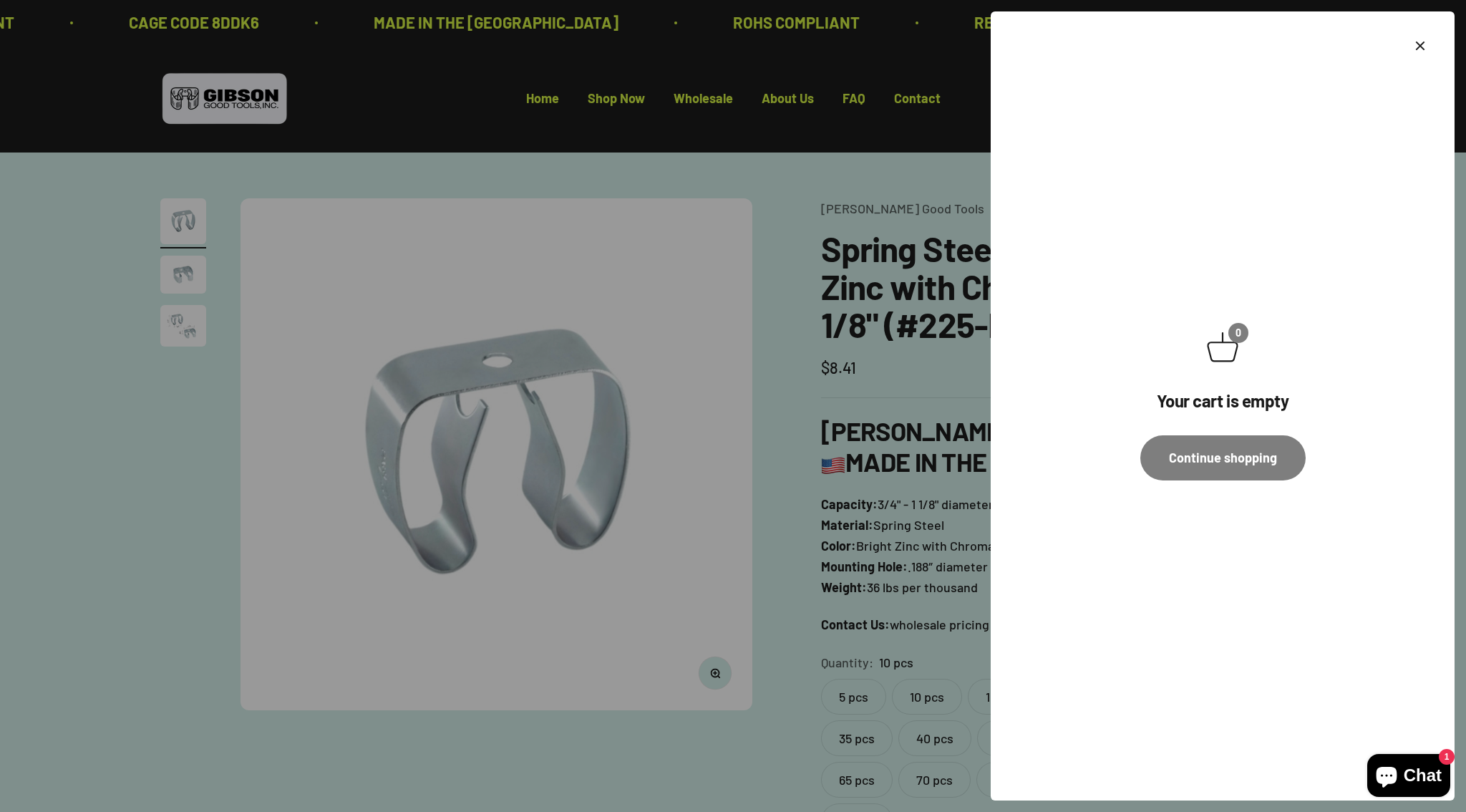
click at [917, 356] on div at bounding box center [733, 406] width 1466 height 812
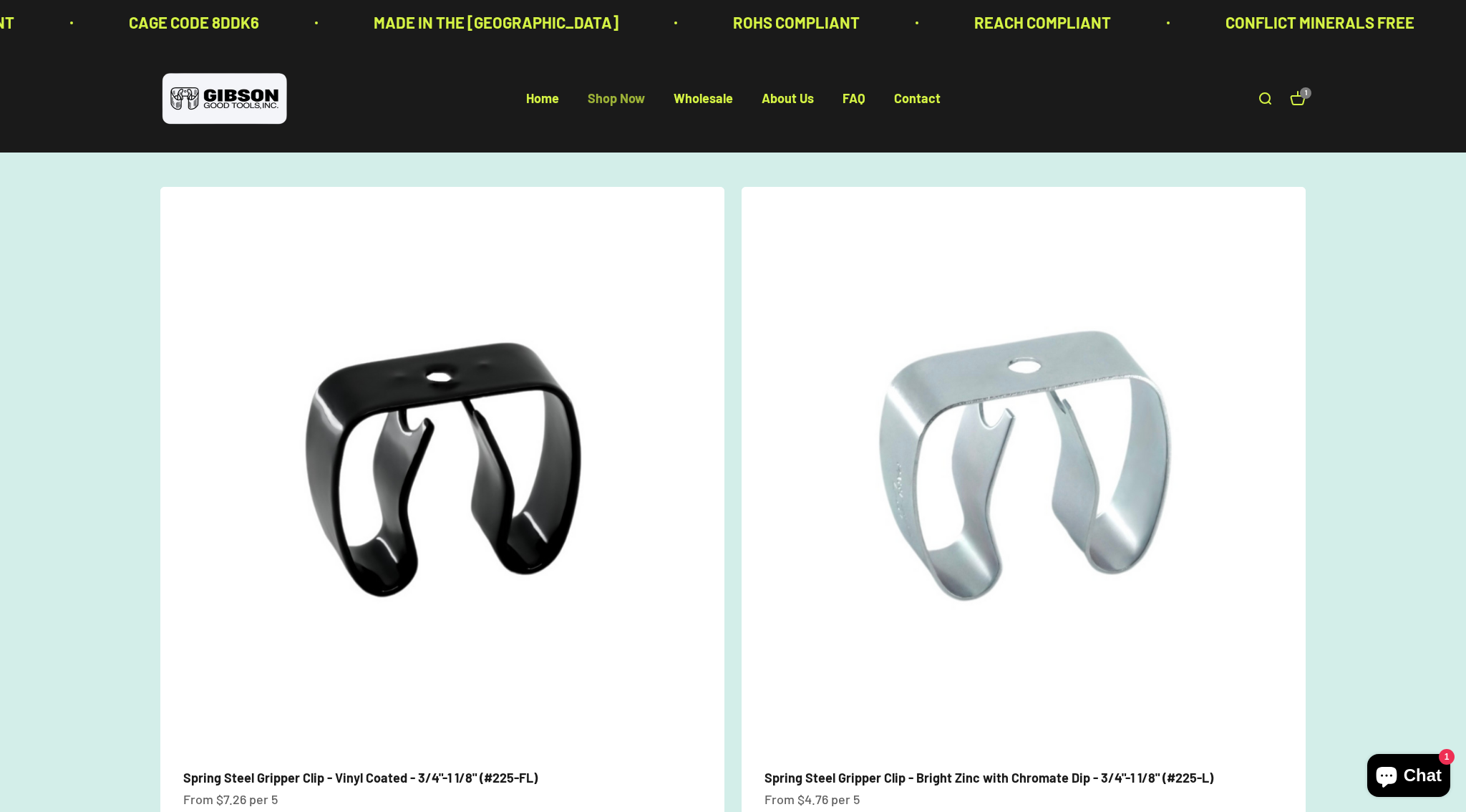
click at [631, 95] on link "Shop Now" at bounding box center [616, 98] width 57 height 15
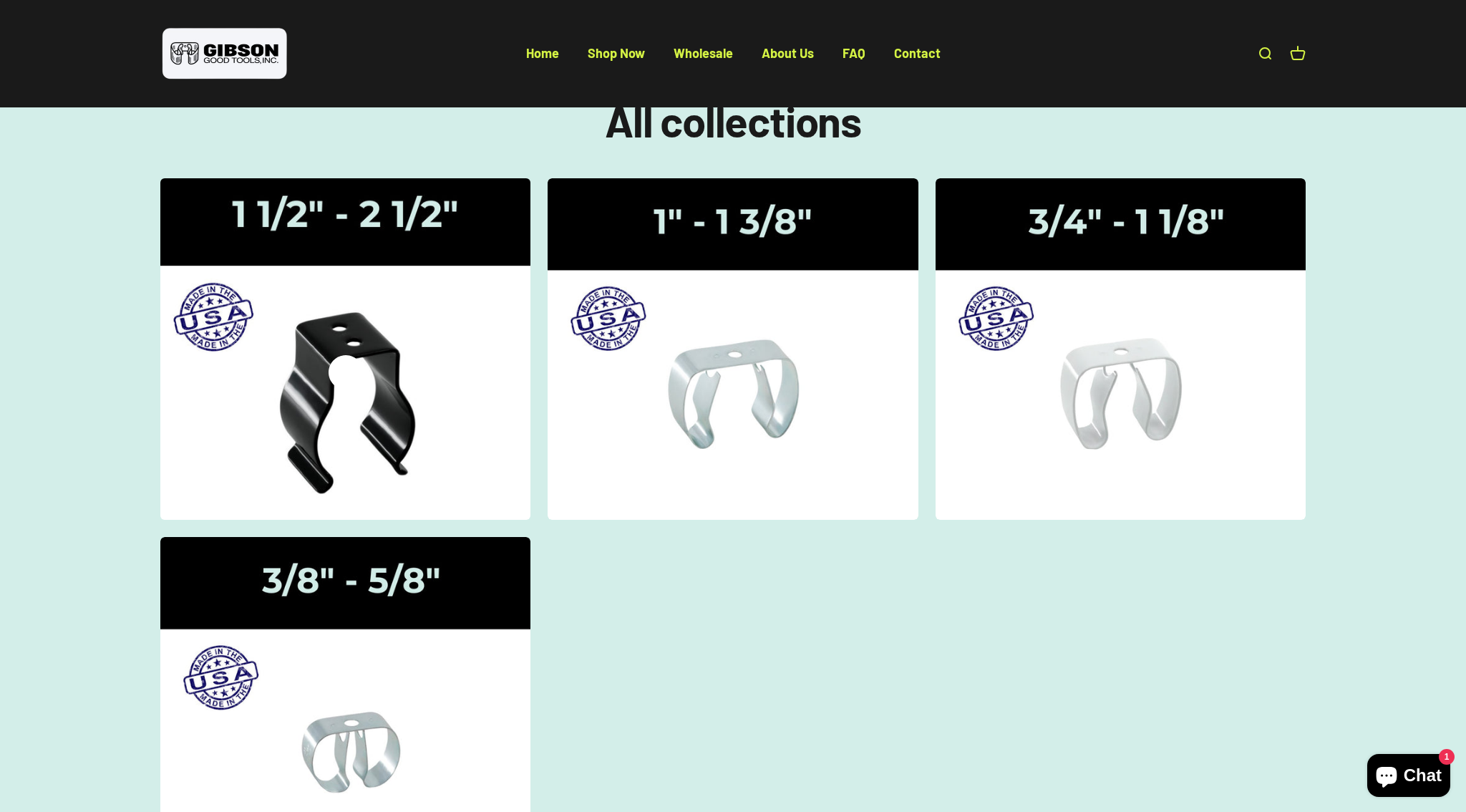
scroll to position [104, 0]
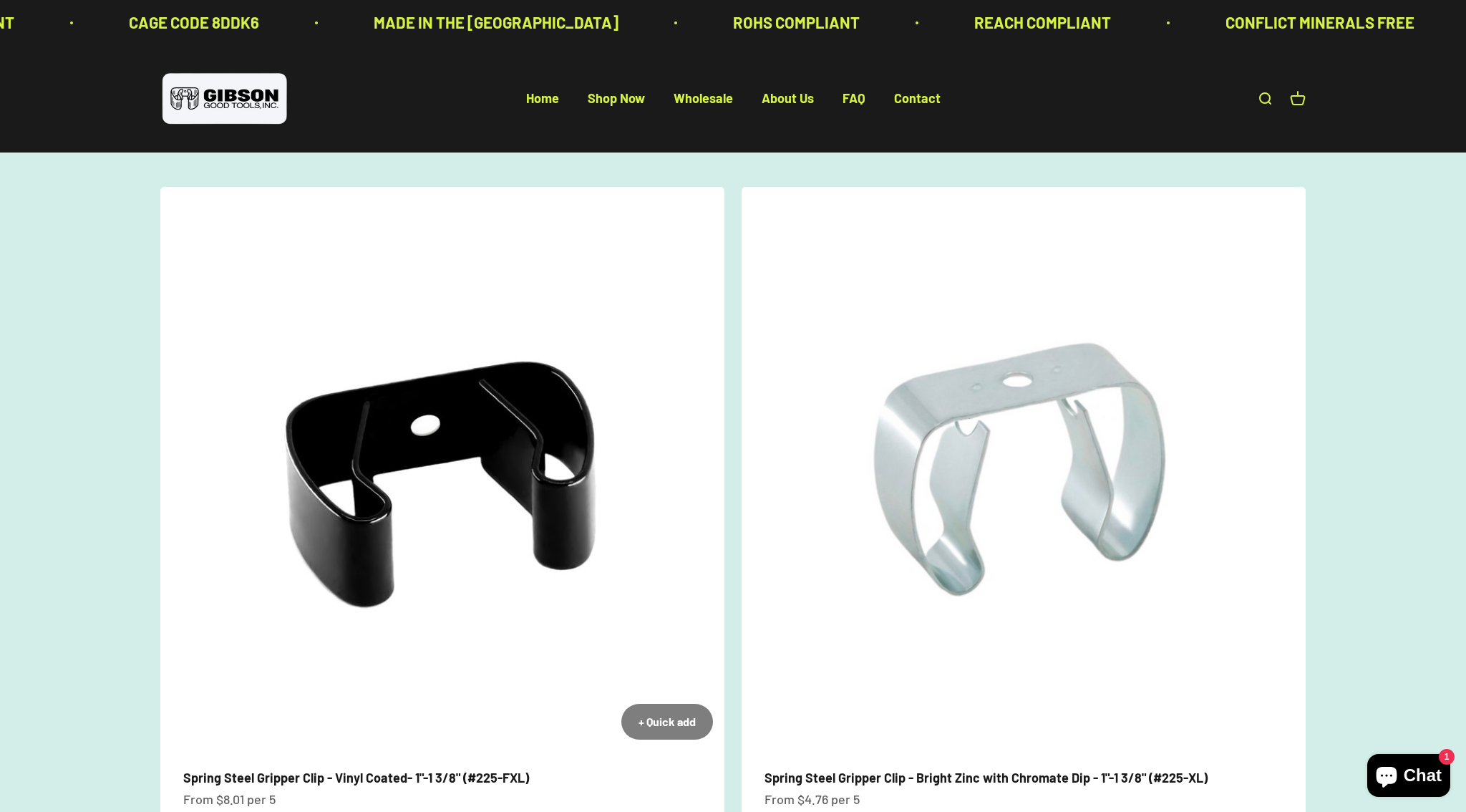
click at [531, 524] on img at bounding box center [443, 469] width 564 height 564
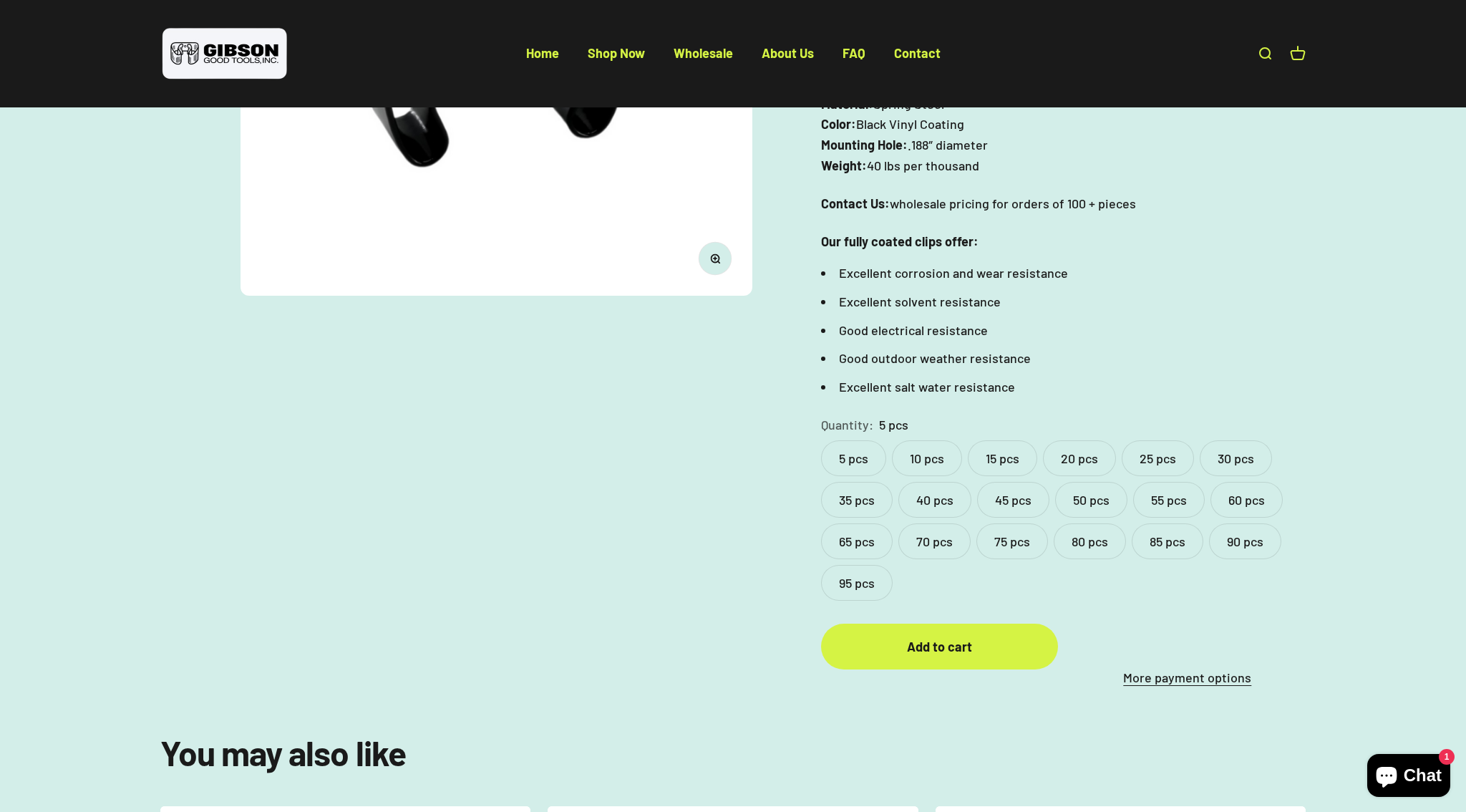
scroll to position [432, 0]
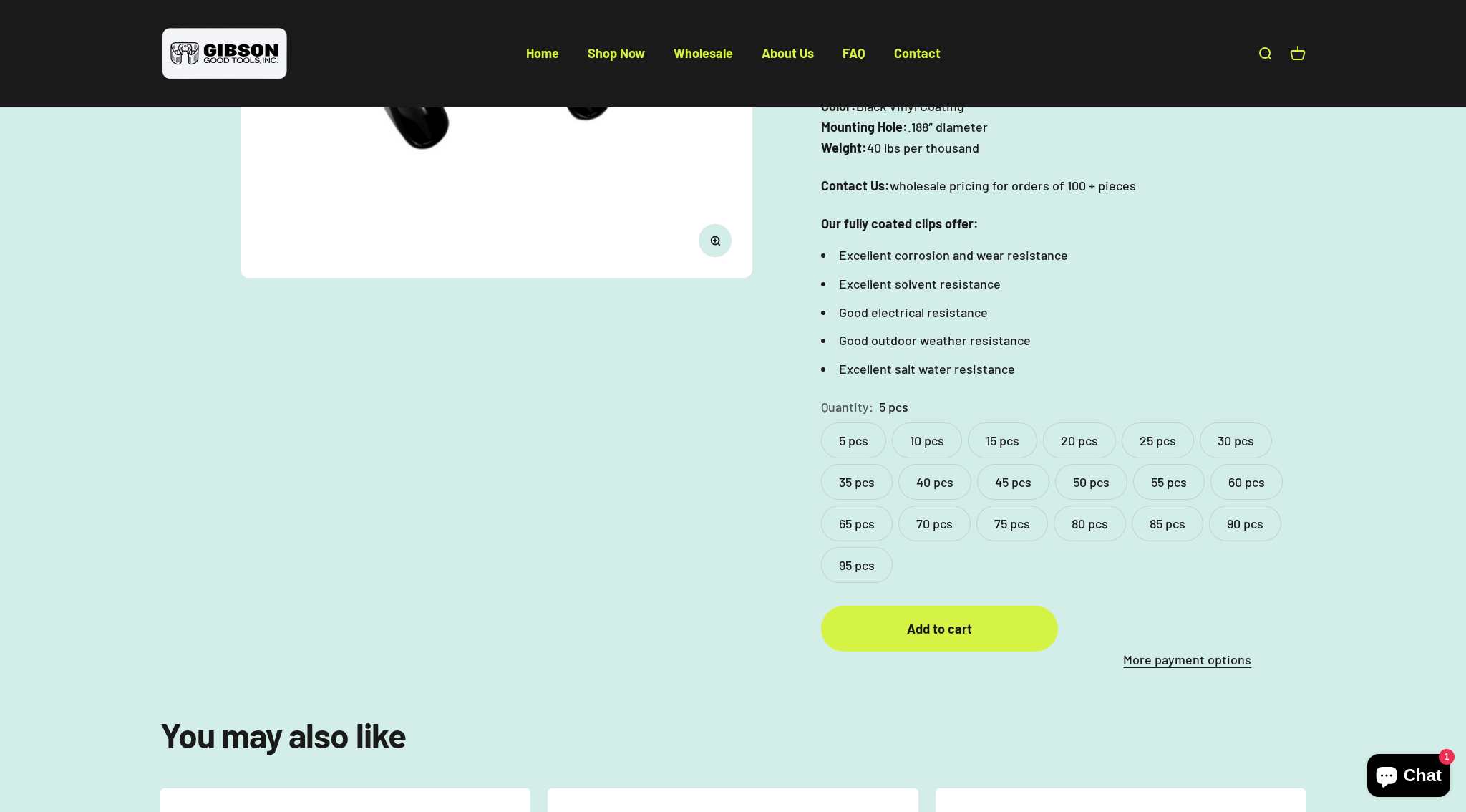
click at [1107, 422] on label "20 pcs" at bounding box center [1079, 440] width 73 height 36
click at [1003, 619] on div "Add to cart" at bounding box center [939, 629] width 179 height 21
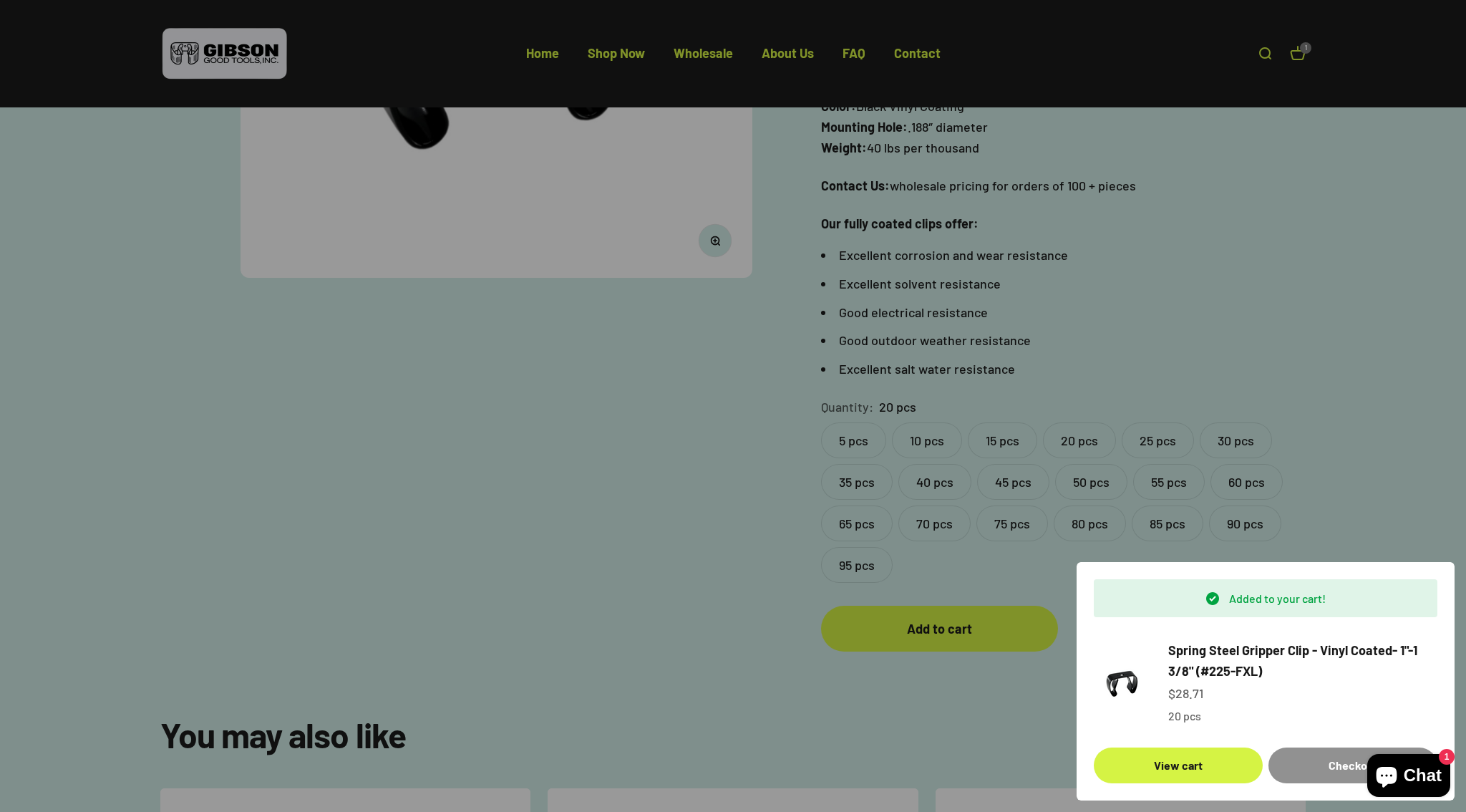
click at [1291, 765] on div "Checkout" at bounding box center [1352, 765] width 134 height 19
